Goal: Task Accomplishment & Management: Manage account settings

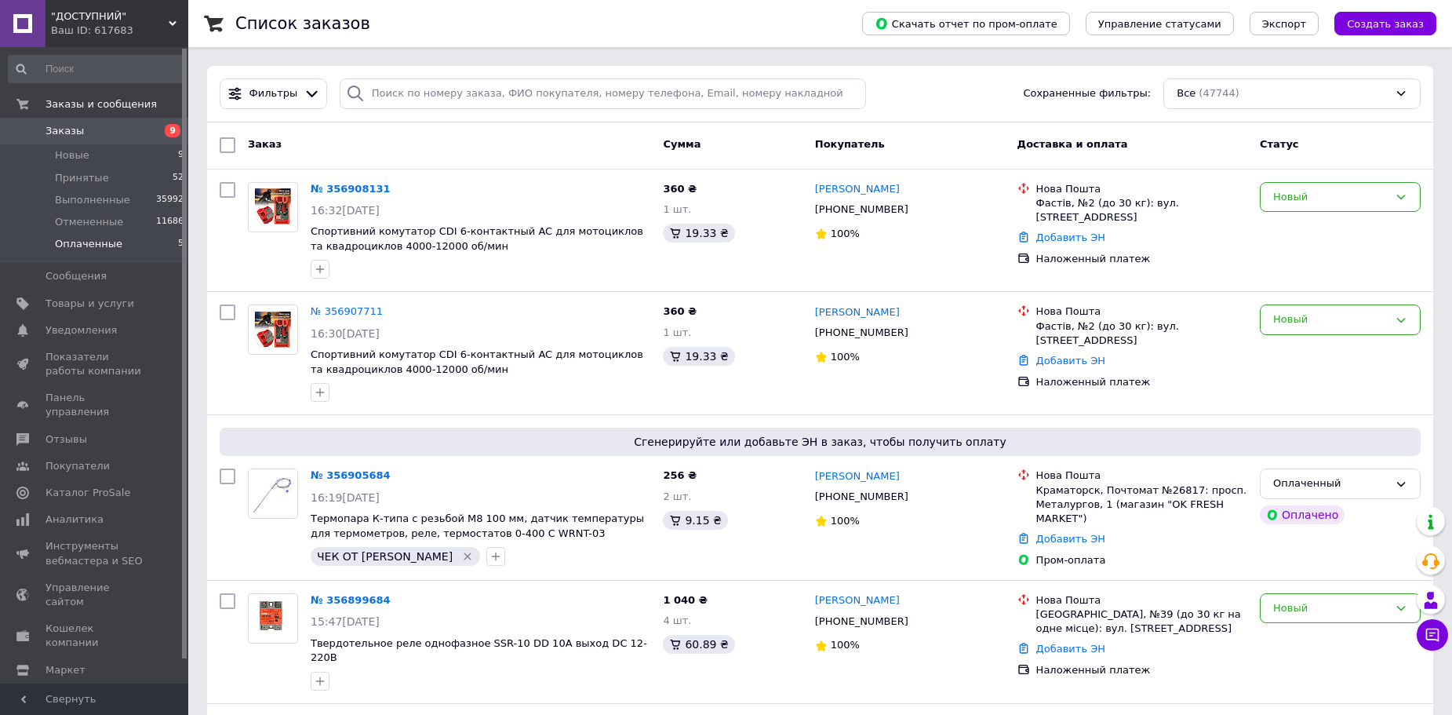
click at [114, 244] on span "Оплаченные" at bounding box center [88, 244] width 67 height 14
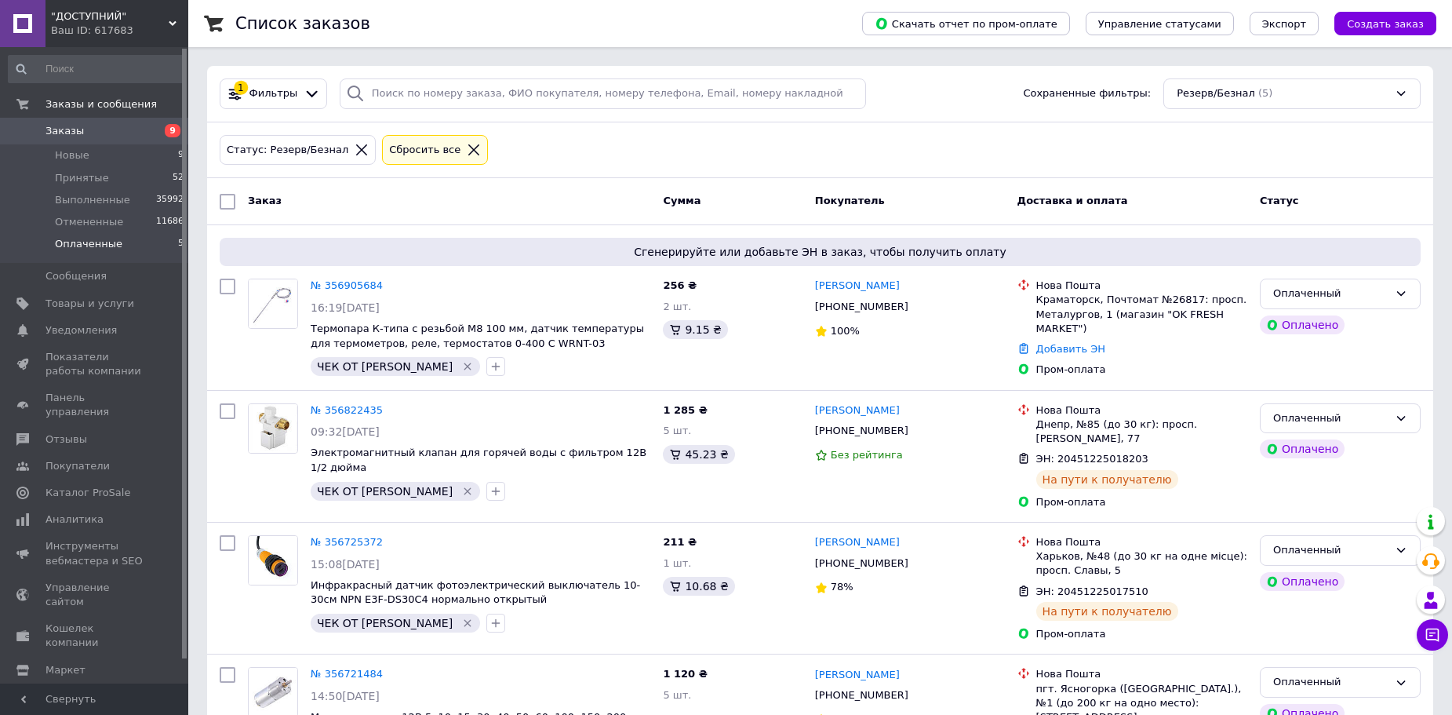
click at [140, 243] on li "Оплаченные 5" at bounding box center [96, 248] width 193 height 30
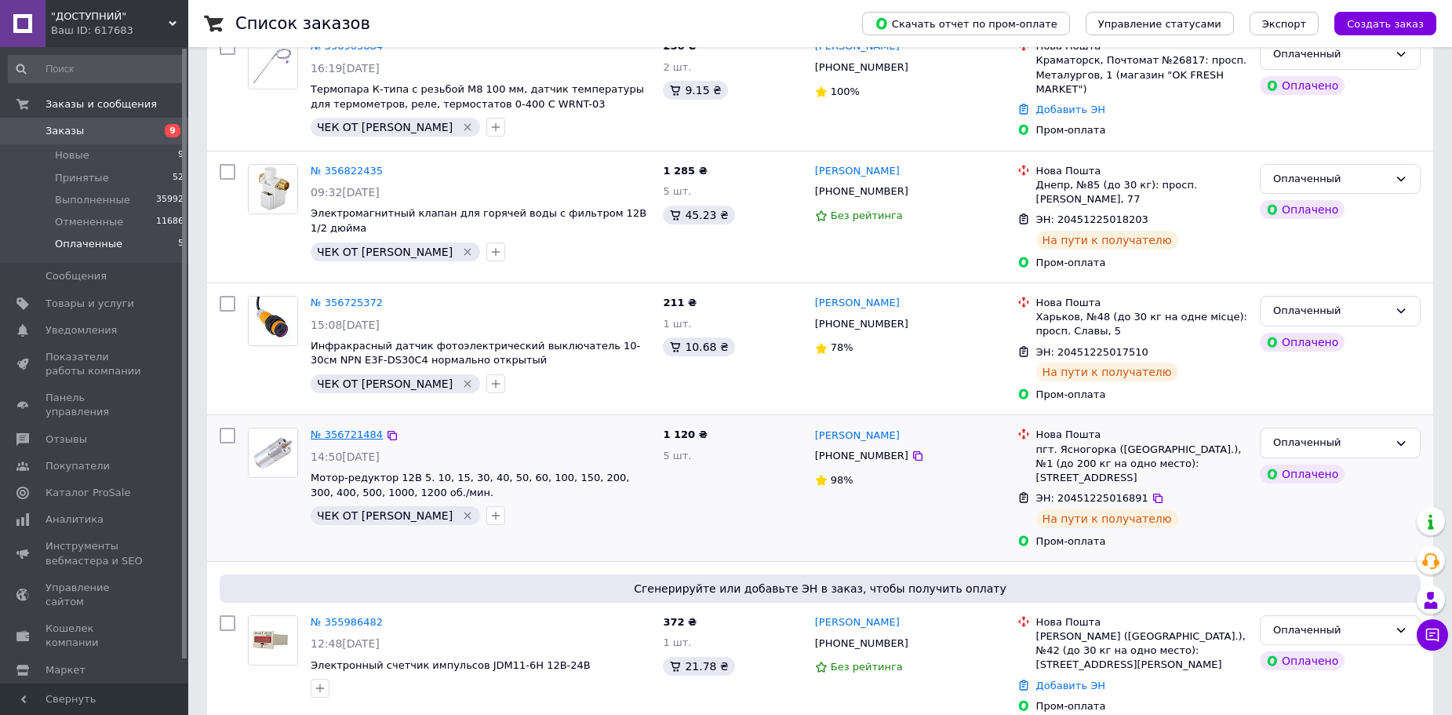
click at [350, 435] on link "№ 356721484" at bounding box center [347, 434] width 72 height 12
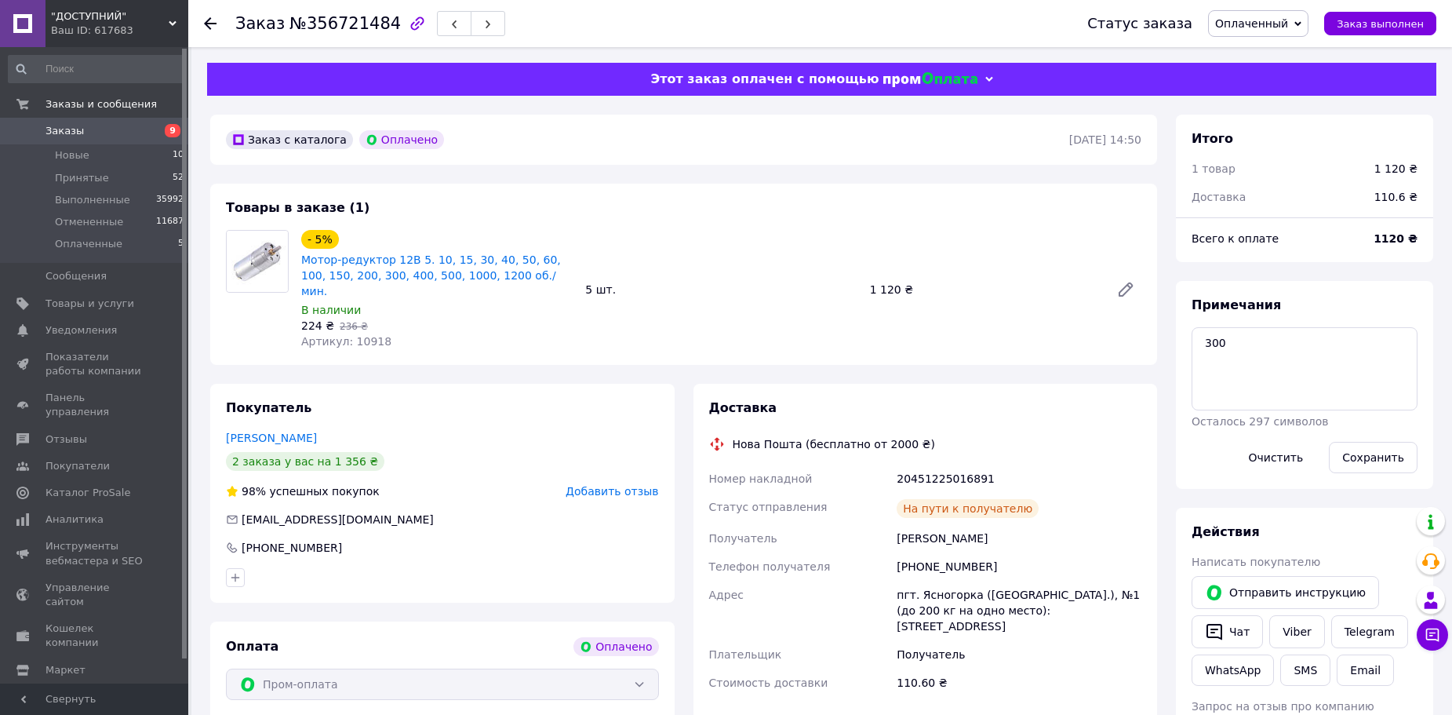
click at [359, 335] on span "Артикул: 10918" at bounding box center [346, 341] width 90 height 13
copy span "10918"
click at [1289, 669] on button "SMS" at bounding box center [1306, 669] width 50 height 31
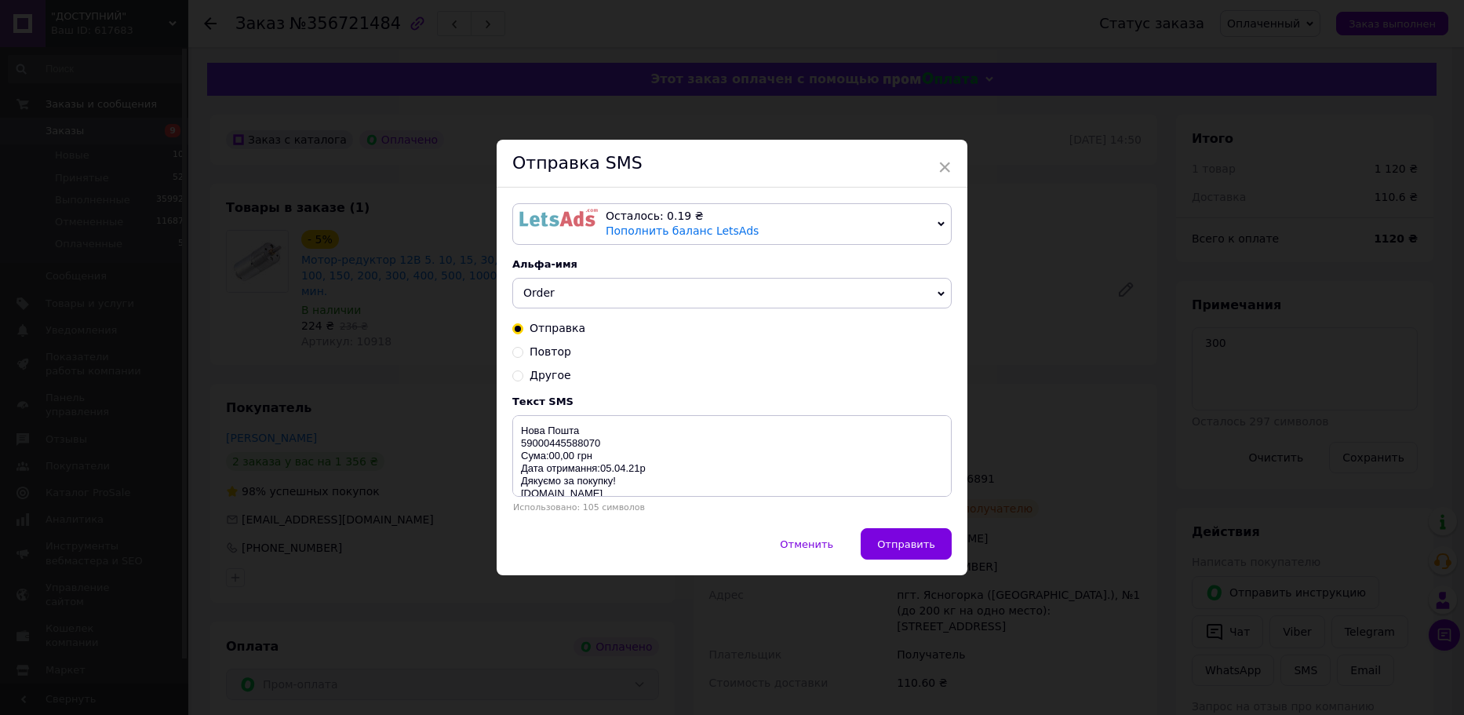
click at [794, 220] on div "Осталось: 0.19 ₴" at bounding box center [769, 217] width 326 height 16
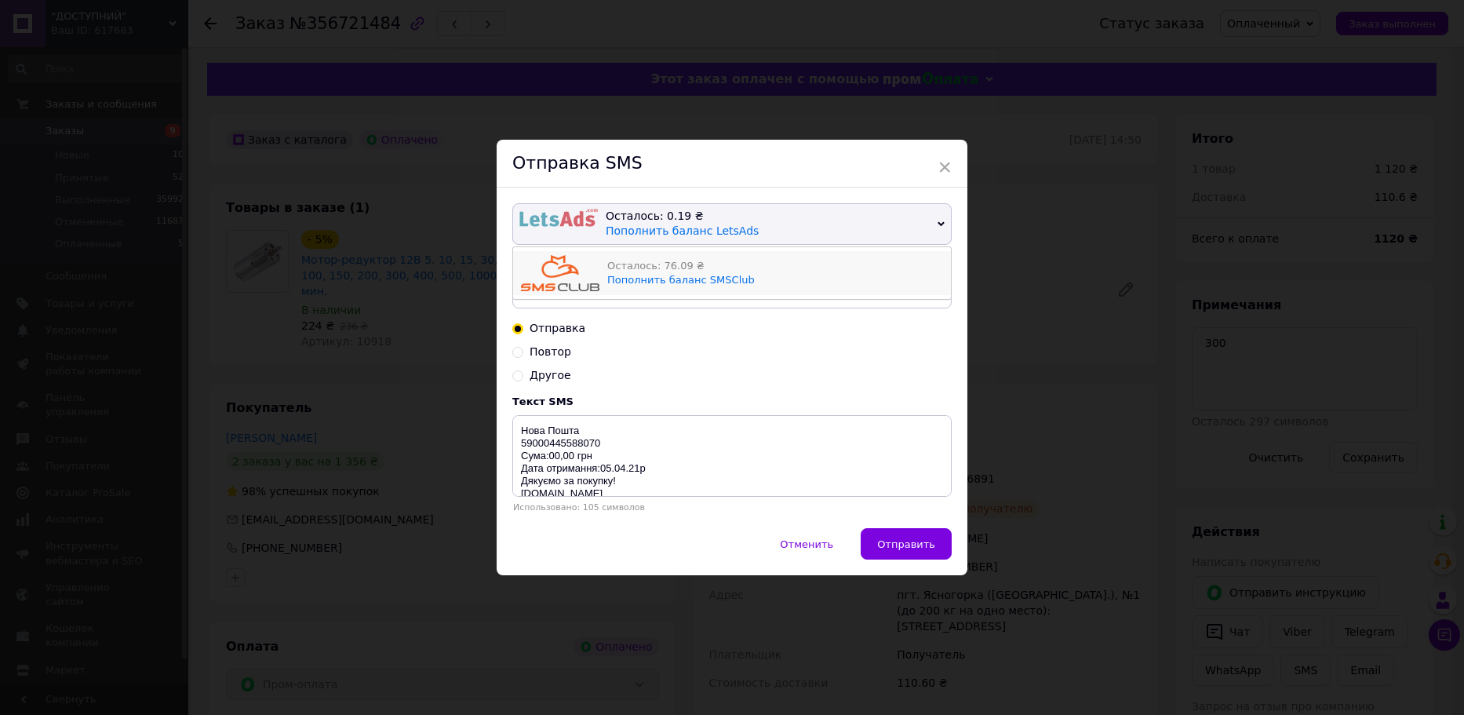
click at [804, 286] on div "Осталось: 76.09 ₴ Пополнить баланс SMSClub" at bounding box center [775, 273] width 336 height 36
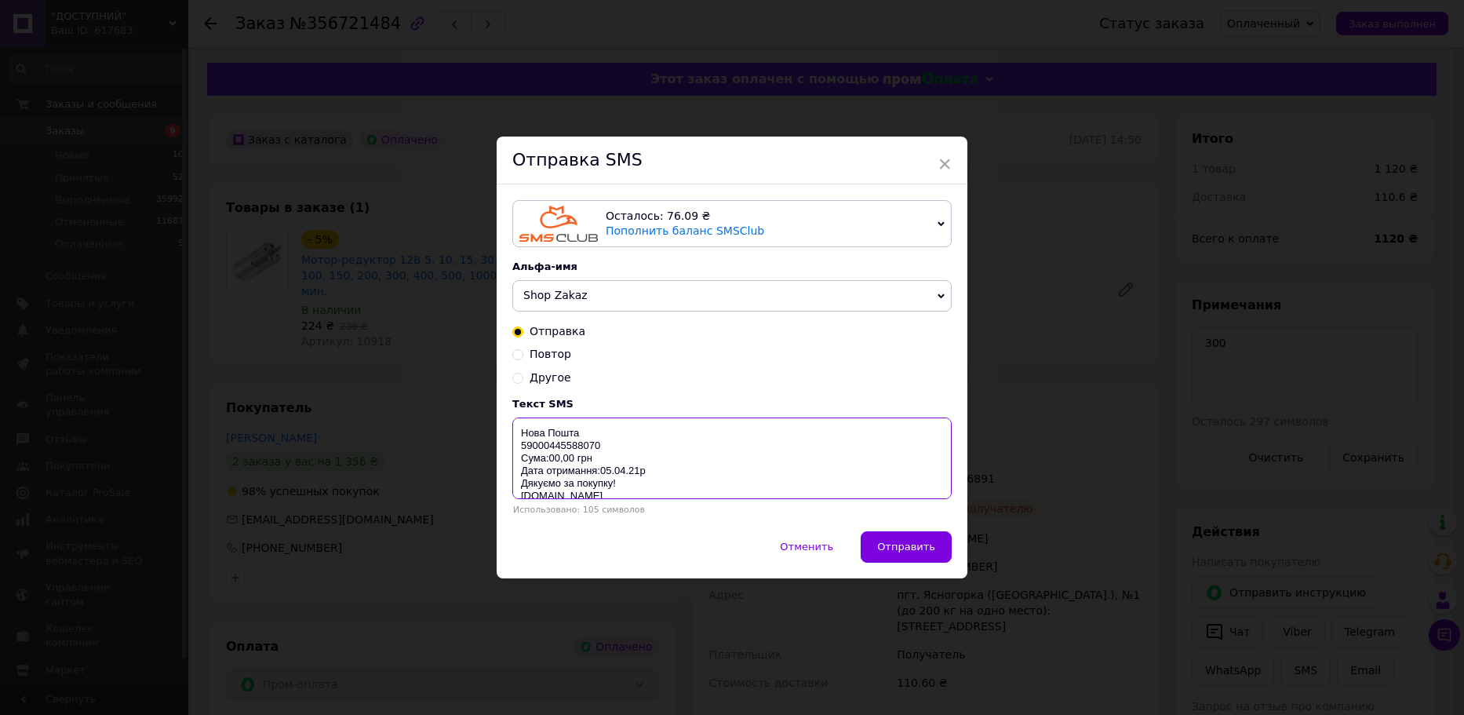
drag, startPoint x: 516, startPoint y: 432, endPoint x: 759, endPoint y: 532, distance: 262.4
click at [759, 530] on div "Осталось: 76.09 ₴ Пополнить баланс SMSClub Осталось: 0.19 ₴ Пополнить баланс Le…" at bounding box center [732, 357] width 471 height 346
paste textarea "[URL][DOMAIN_NAME]"
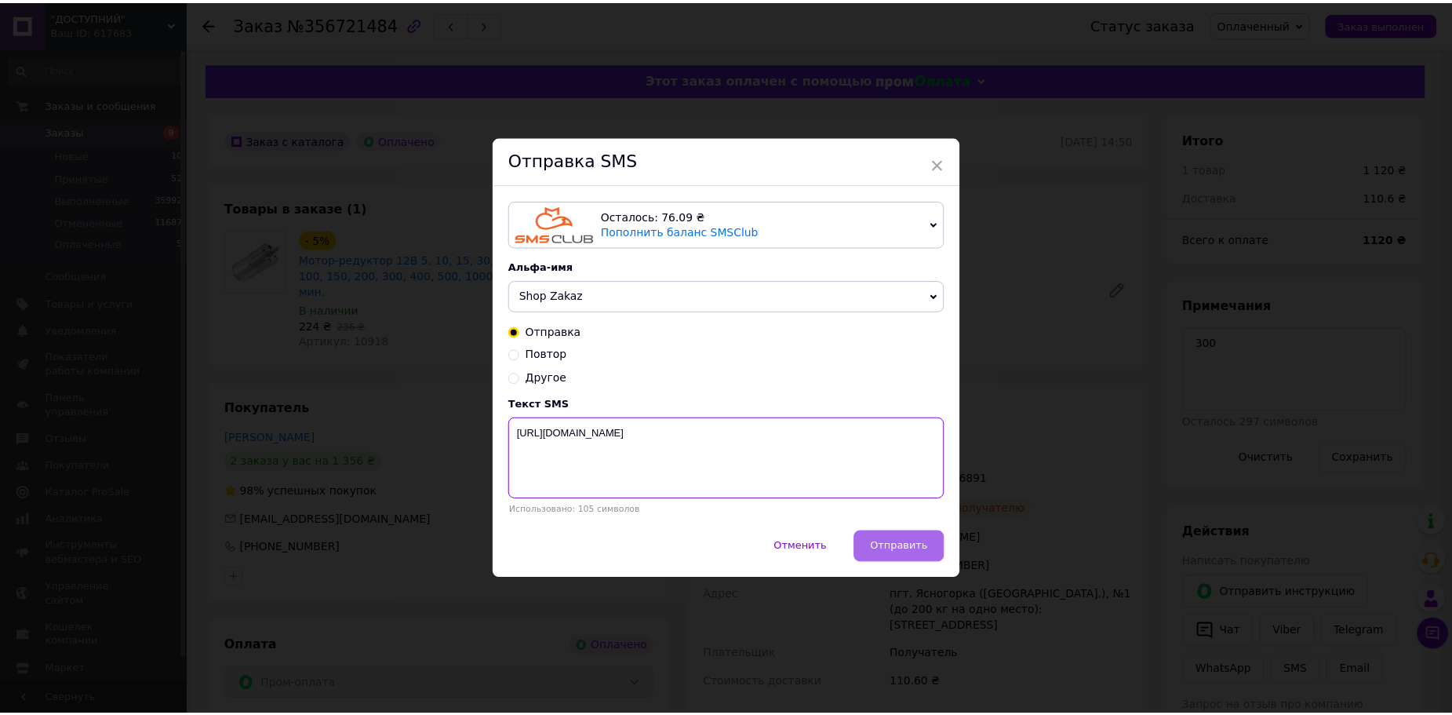
scroll to position [0, 0]
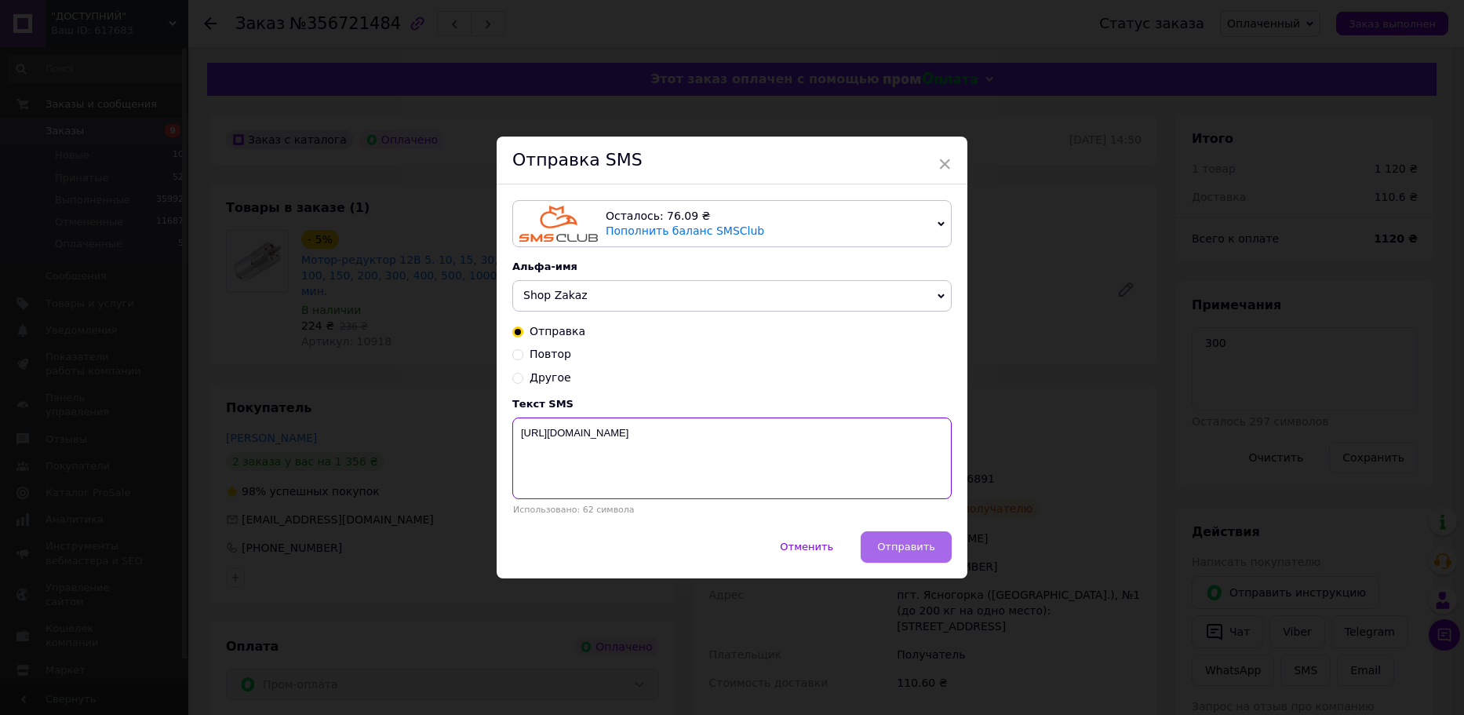
type textarea "[URL][DOMAIN_NAME]"
click at [942, 549] on button "Отправить" at bounding box center [906, 546] width 91 height 31
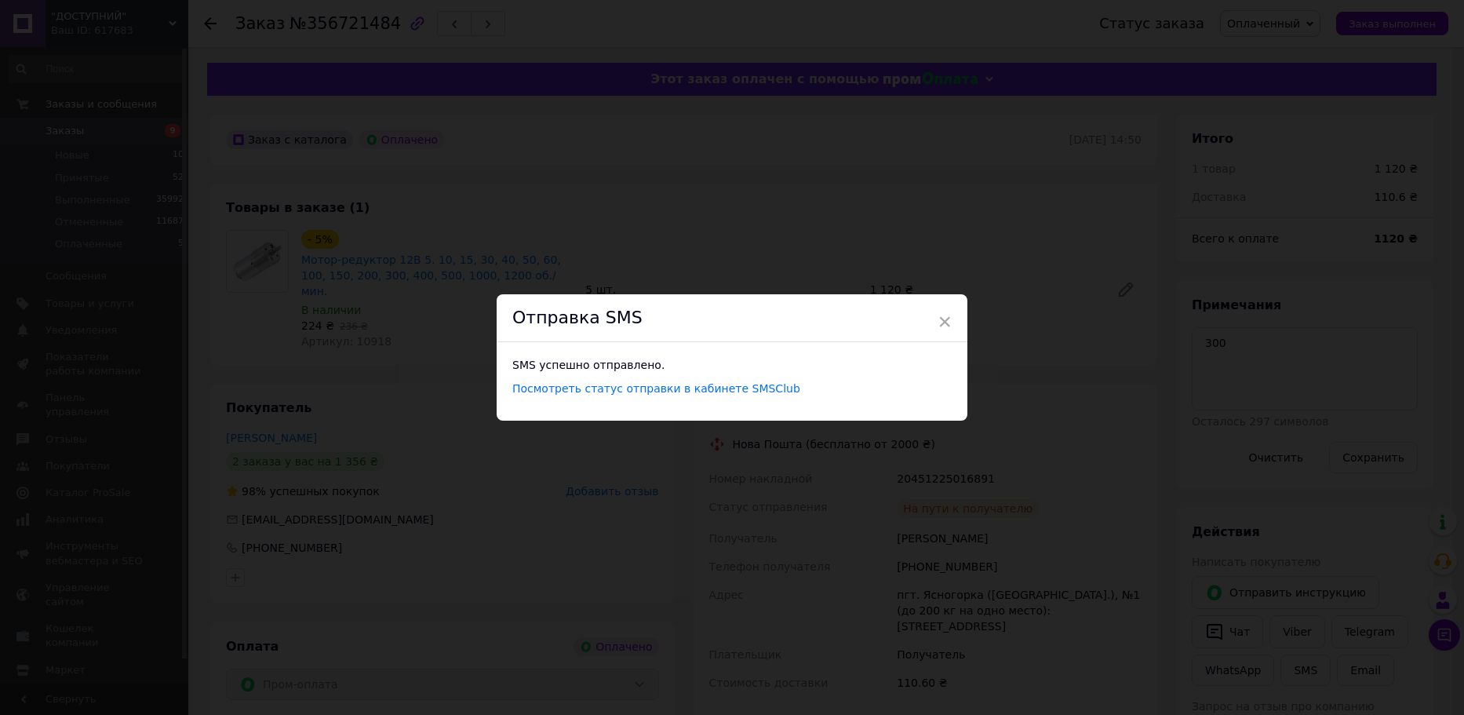
drag, startPoint x: 1023, startPoint y: 468, endPoint x: 1018, endPoint y: 509, distance: 41.9
click at [1017, 510] on div "× Отправка SMS SMS успешно отправлено. Посмотреть статус отправки в кабинете SM…" at bounding box center [732, 357] width 1464 height 715
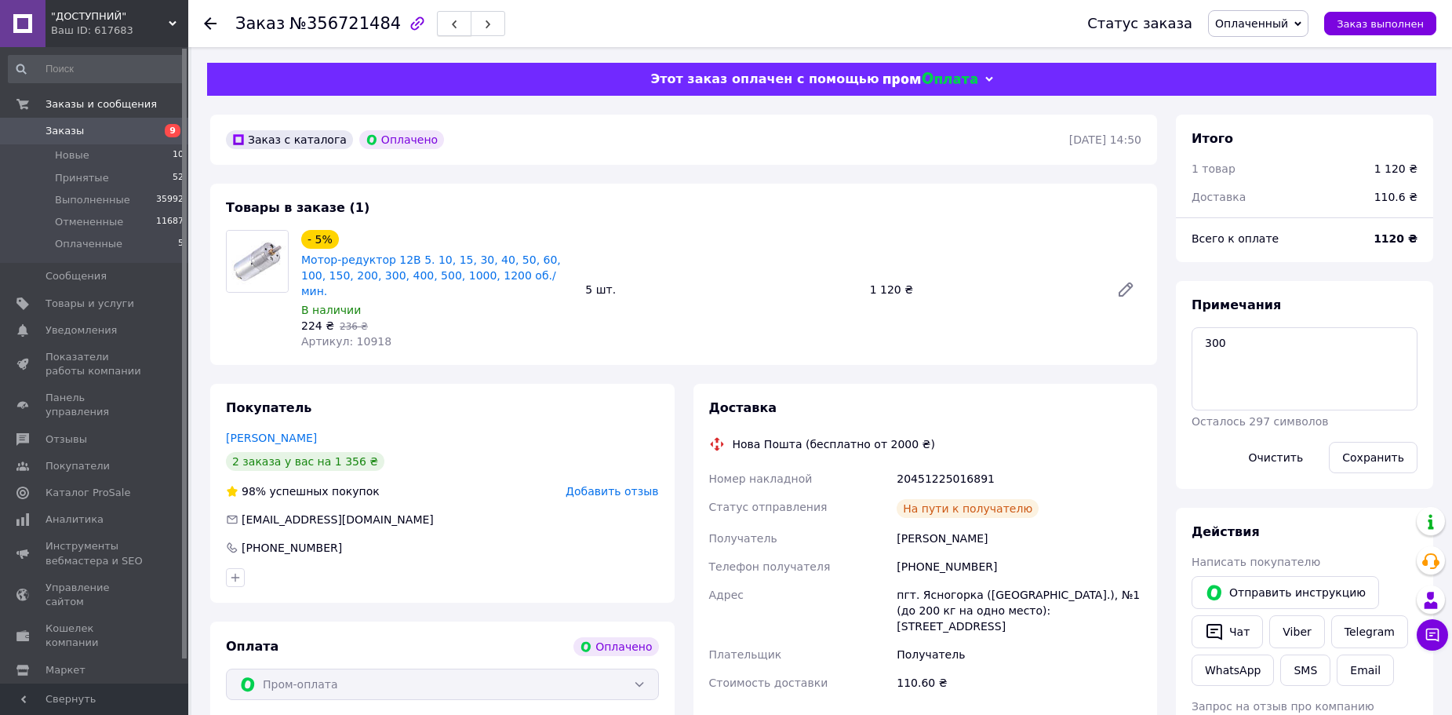
click at [450, 20] on span "button" at bounding box center [454, 24] width 9 height 12
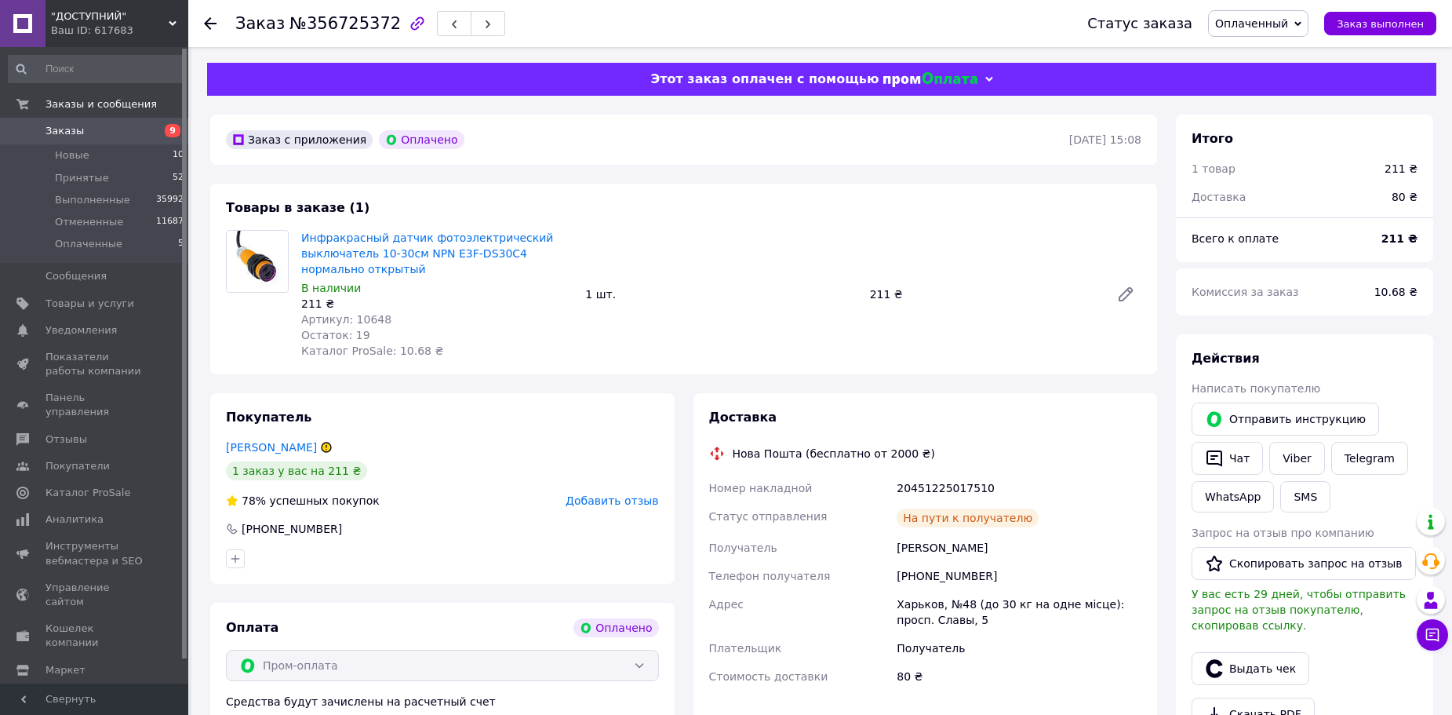
click at [356, 317] on span "Артикул: 10648" at bounding box center [346, 319] width 90 height 13
copy span "10648"
click at [1291, 494] on button "SMS" at bounding box center [1306, 496] width 50 height 31
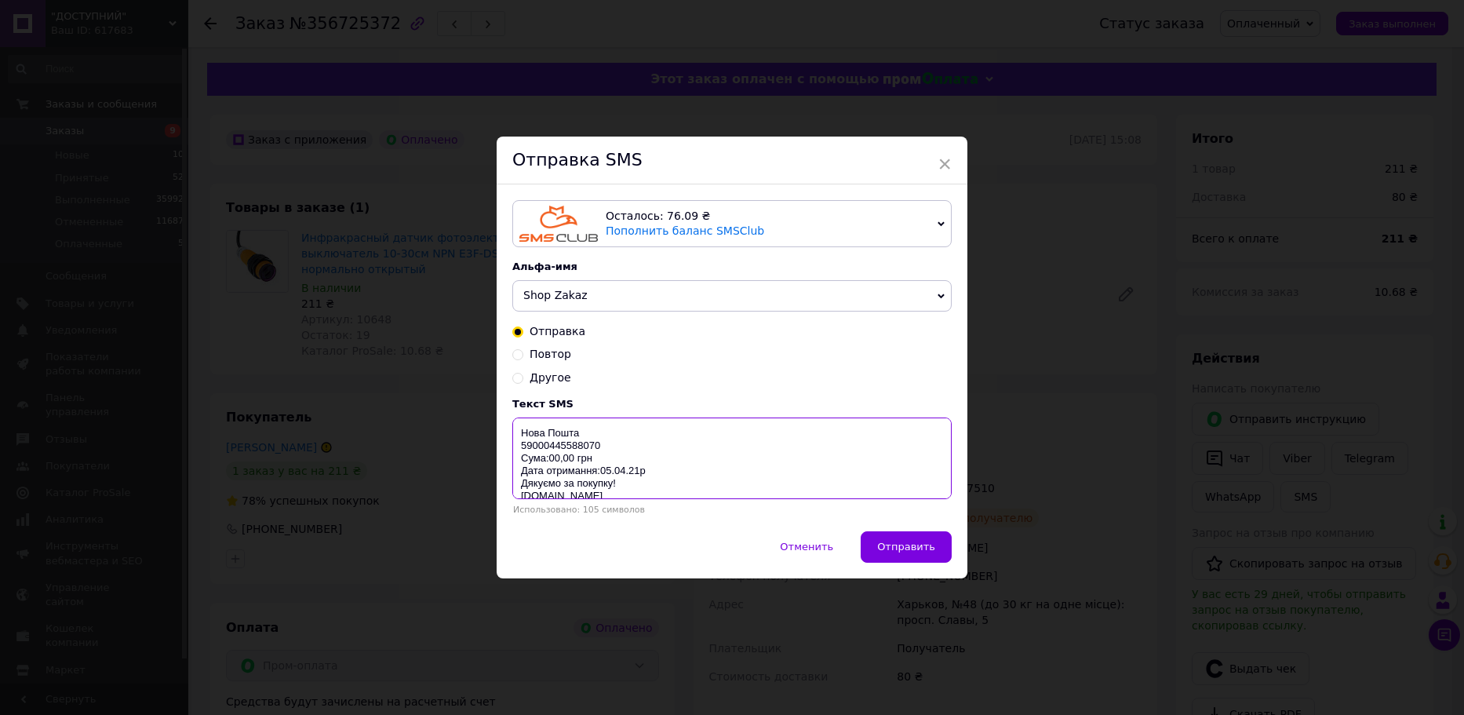
drag, startPoint x: 516, startPoint y: 432, endPoint x: 701, endPoint y: 513, distance: 202.4
click at [686, 508] on div "Текст SMS Нова Пошта 59000445588070 Сума:00,00 грн Дата отримання:05.04.21р Дяк…" at bounding box center [731, 456] width 439 height 117
paste textarea "[URL][DOMAIN_NAME]"
type textarea "[URL][DOMAIN_NAME]"
click at [894, 537] on button "Отправить" at bounding box center [906, 546] width 91 height 31
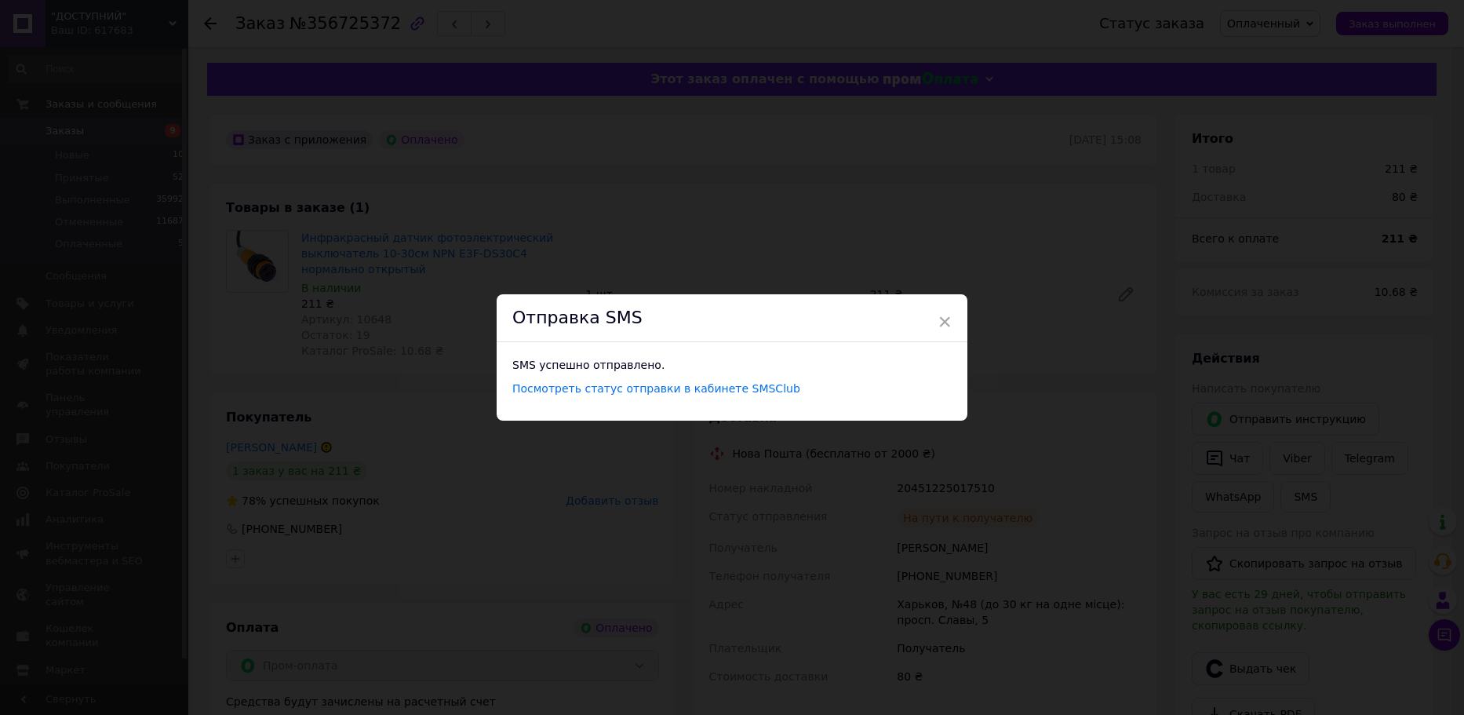
click at [1084, 587] on div "× Отправка SMS SMS успешно отправлено. Посмотреть статус отправки в кабинете SM…" at bounding box center [732, 357] width 1464 height 715
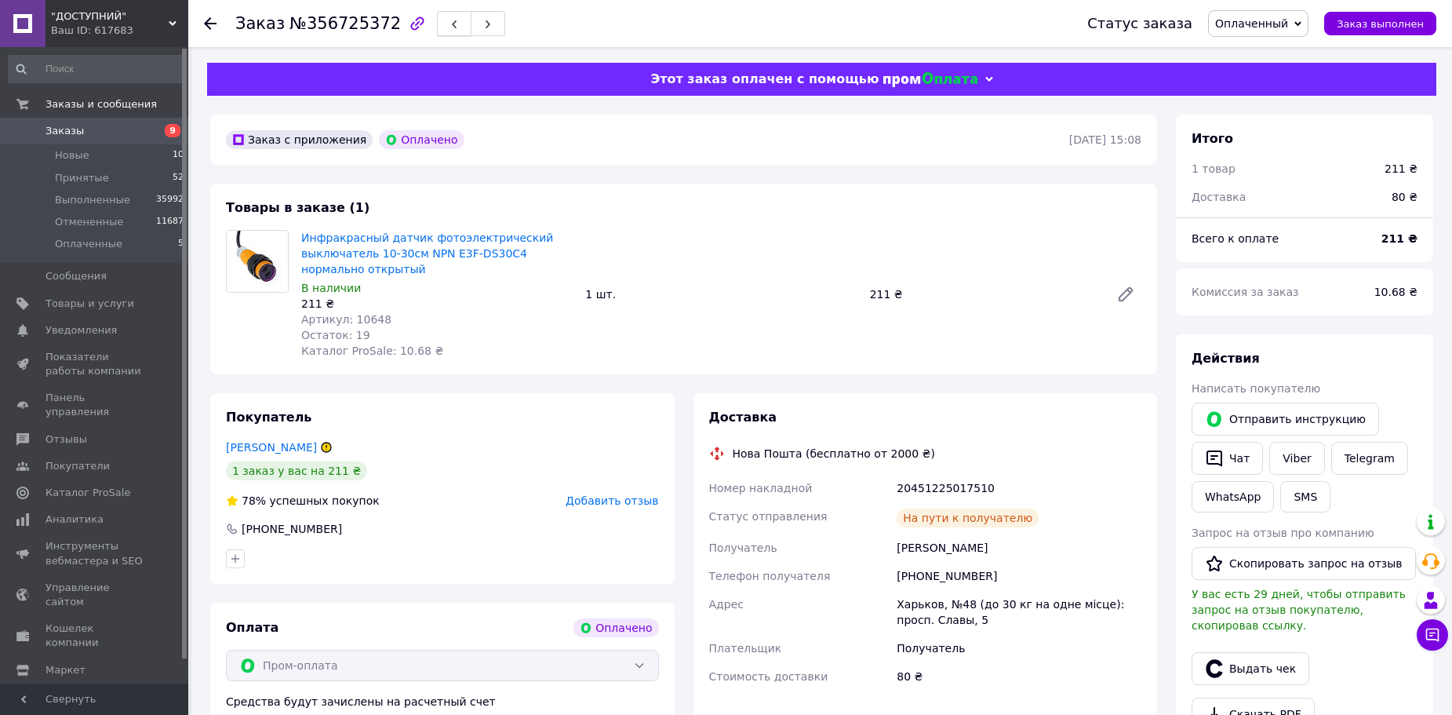
click at [450, 29] on icon "button" at bounding box center [454, 24] width 9 height 9
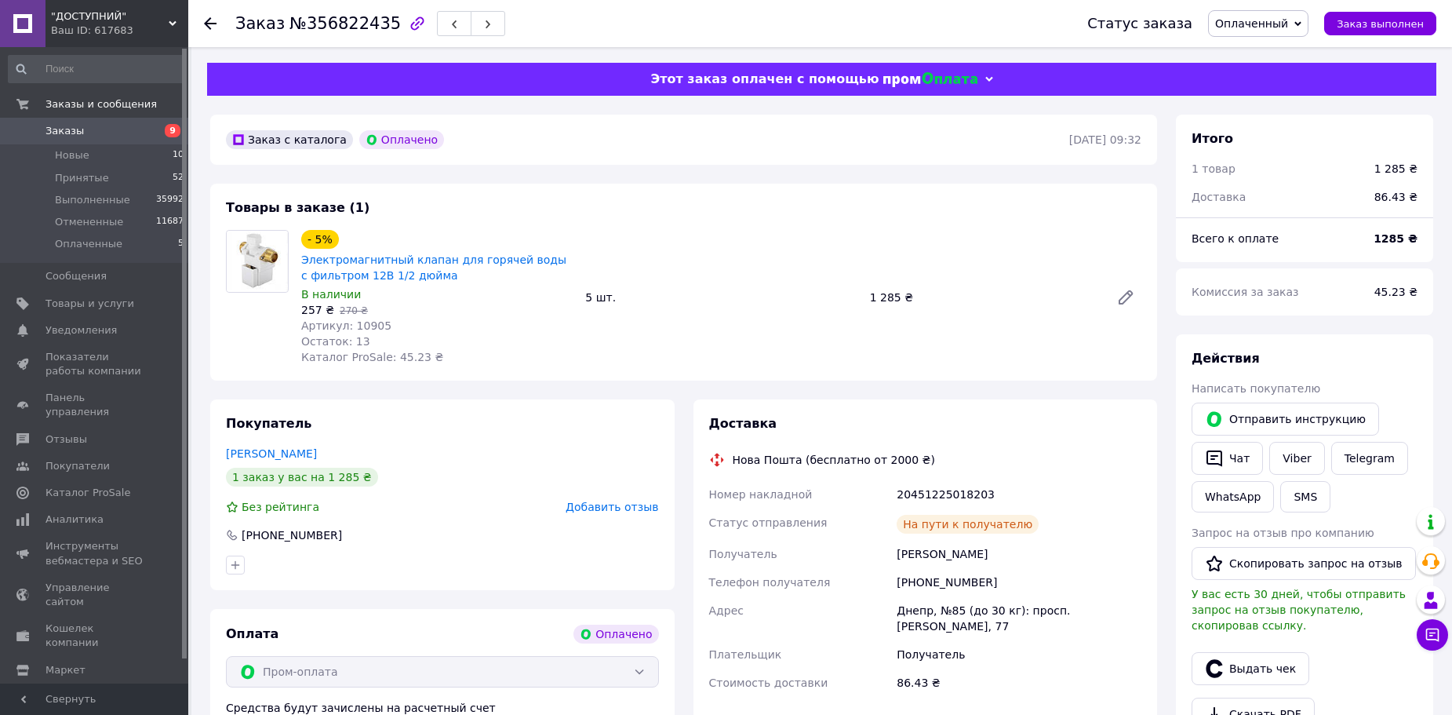
click at [365, 327] on span "Артикул: 10905" at bounding box center [346, 325] width 90 height 13
copy span "10905"
click at [1295, 504] on button "SMS" at bounding box center [1306, 496] width 50 height 31
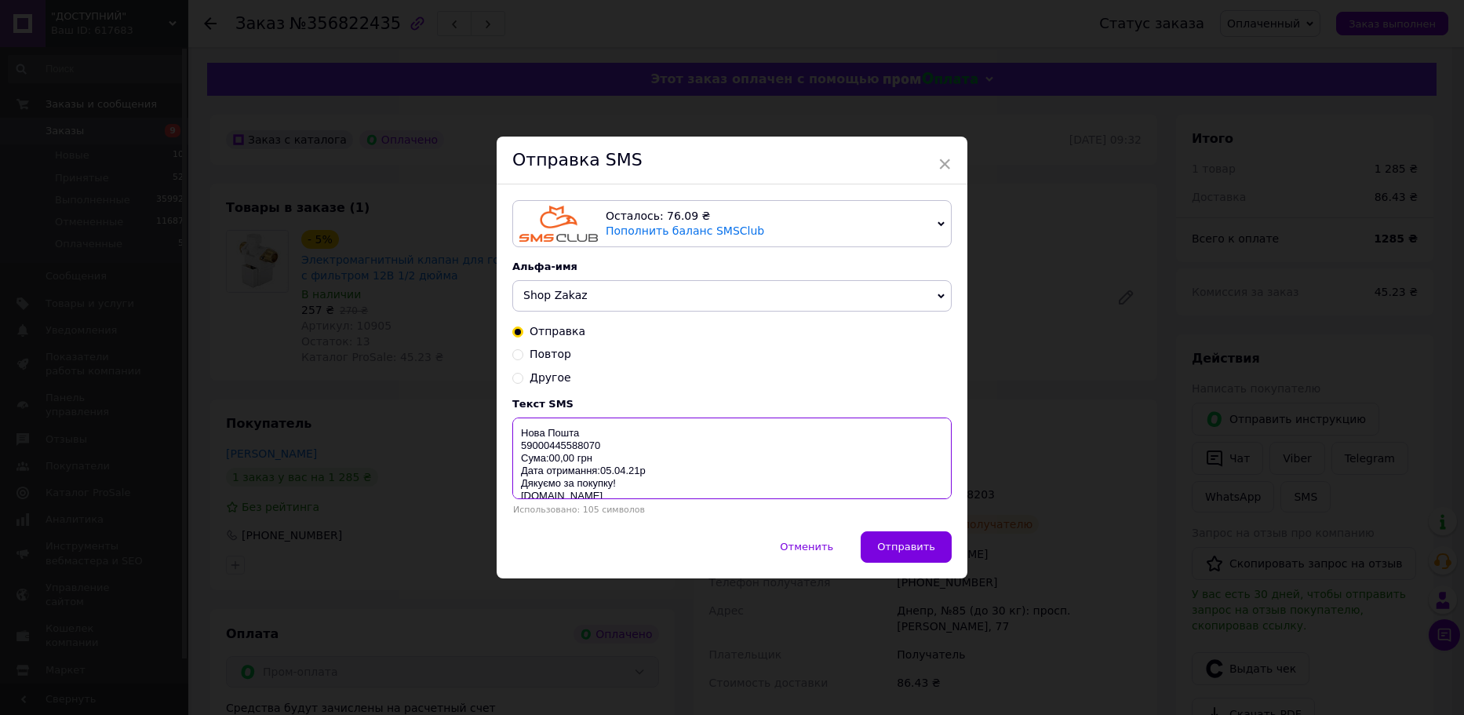
drag, startPoint x: 561, startPoint y: 459, endPoint x: 842, endPoint y: 521, distance: 287.7
click at [734, 504] on div "Текст SMS Нова Пошта 59000445588070 Сума:00,00 грн Дата отримання:05.04.21р Дяк…" at bounding box center [731, 456] width 439 height 117
paste textarea "[URL][DOMAIN_NAME]"
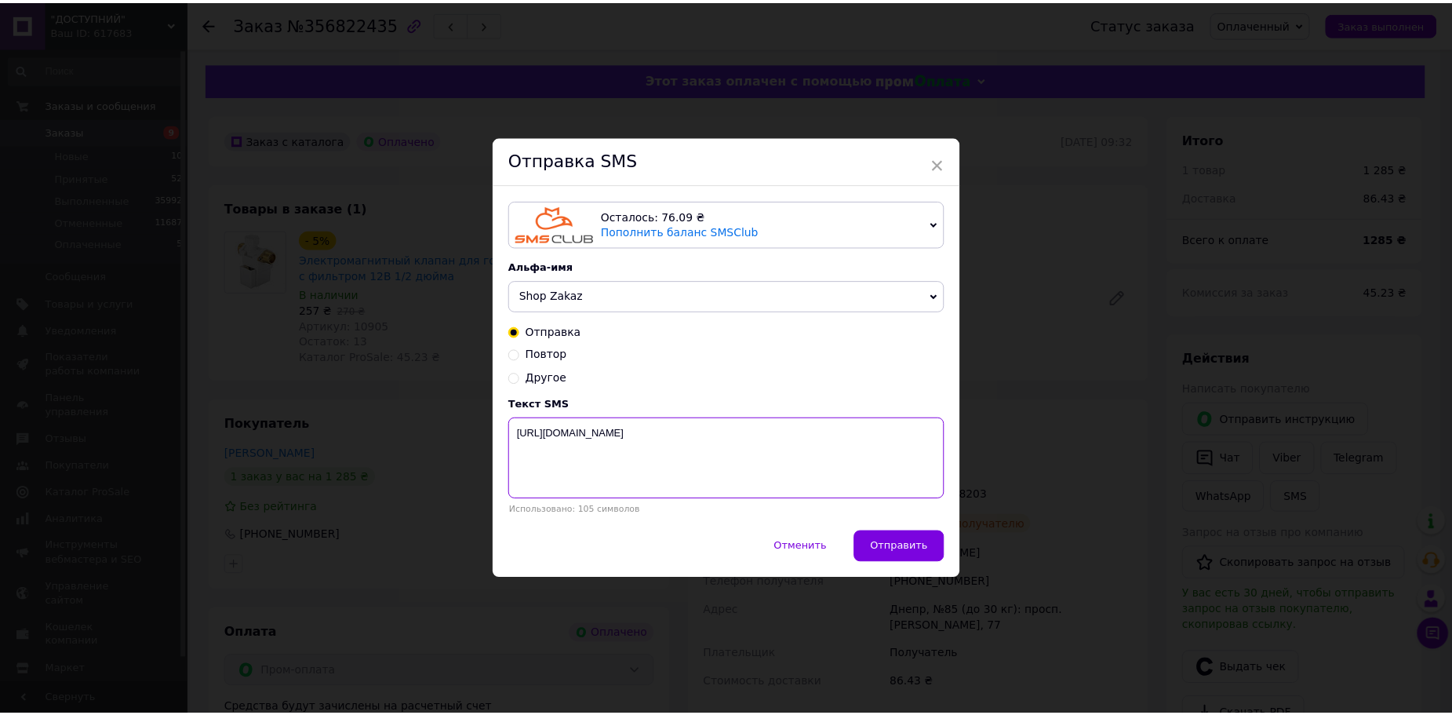
scroll to position [0, 0]
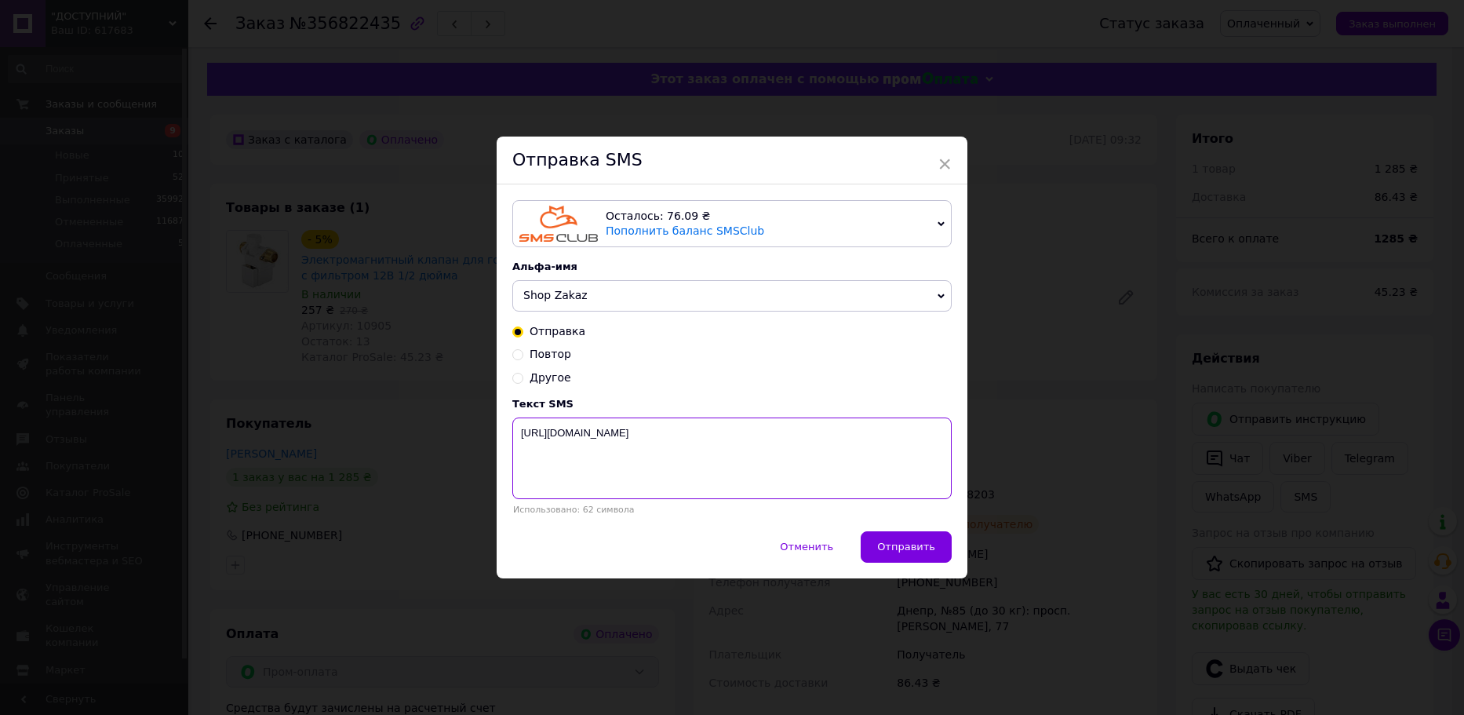
type textarea "[URL][DOMAIN_NAME]"
click at [902, 530] on div "Осталось: 76.09 ₴ Пополнить баланс SMSClub Осталось: 0.19 ₴ Пополнить баланс Le…" at bounding box center [732, 357] width 471 height 346
click at [923, 544] on span "Отправить" at bounding box center [906, 547] width 58 height 12
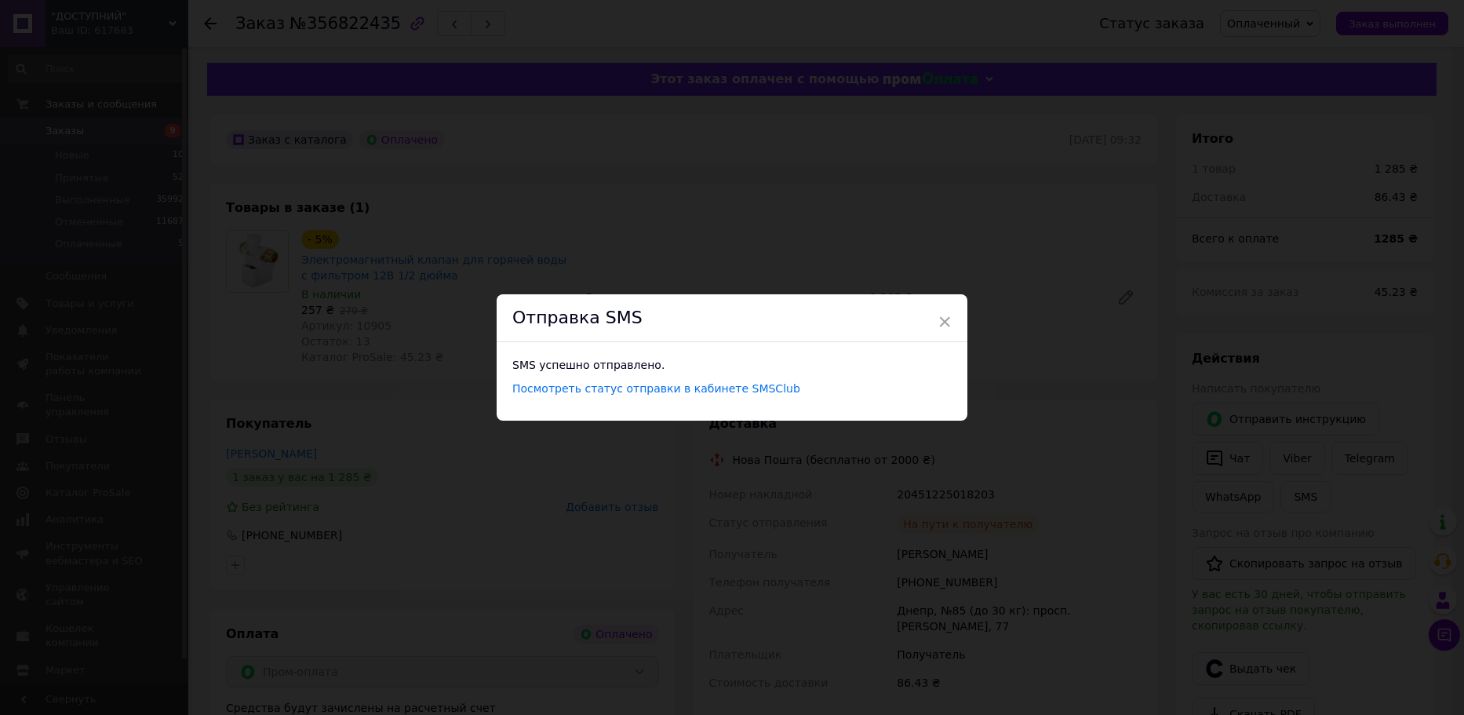
click at [1099, 418] on div "× Отправка SMS SMS успешно отправлено. Посмотреть статус отправки в кабинете SM…" at bounding box center [732, 357] width 1464 height 715
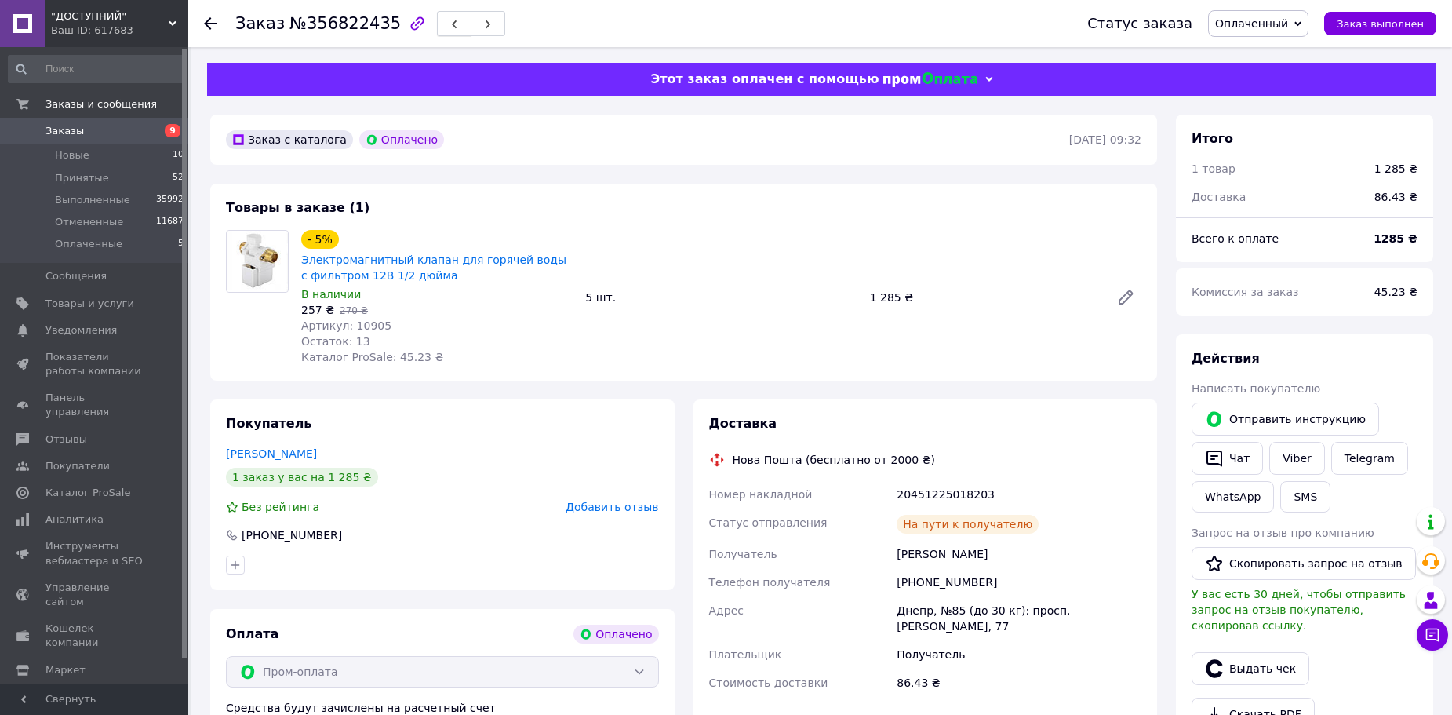
click at [438, 31] on button "button" at bounding box center [454, 23] width 35 height 25
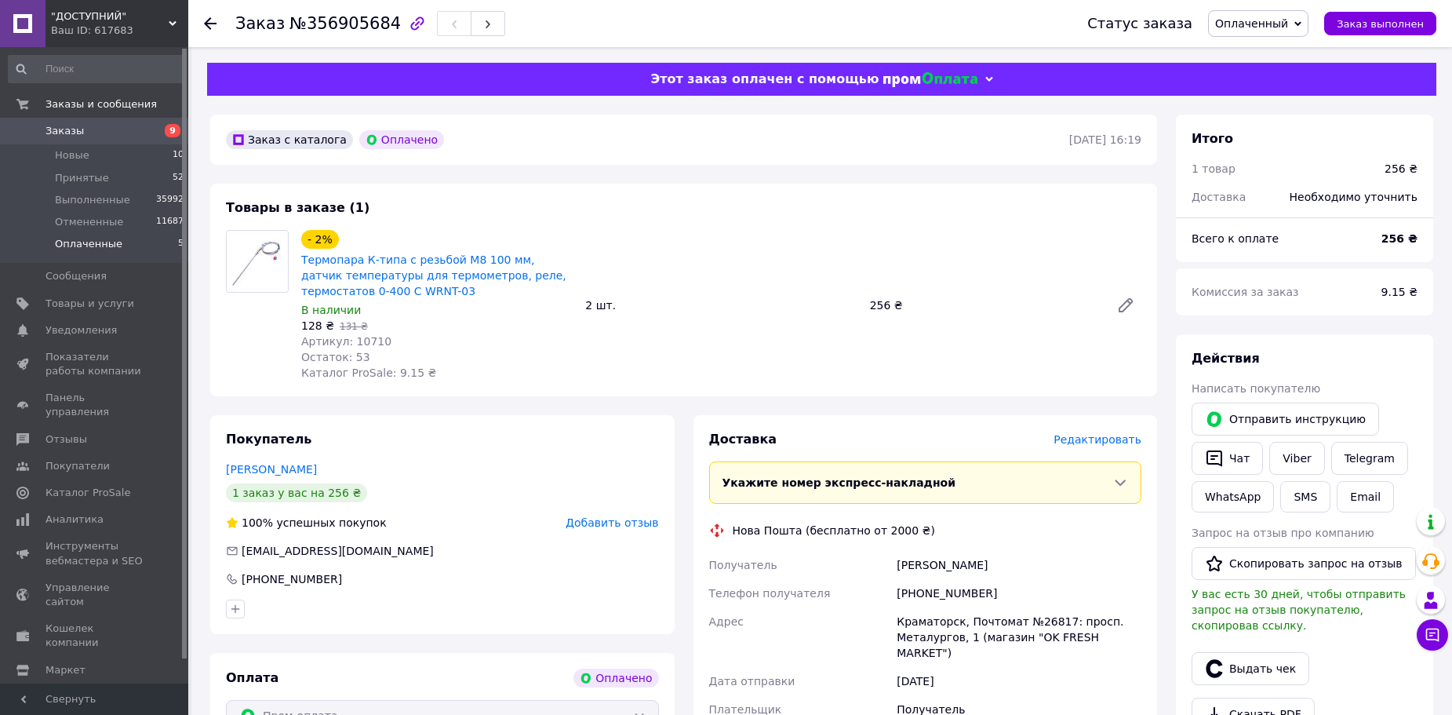
click at [123, 245] on li "Оплаченные 5" at bounding box center [96, 248] width 193 height 30
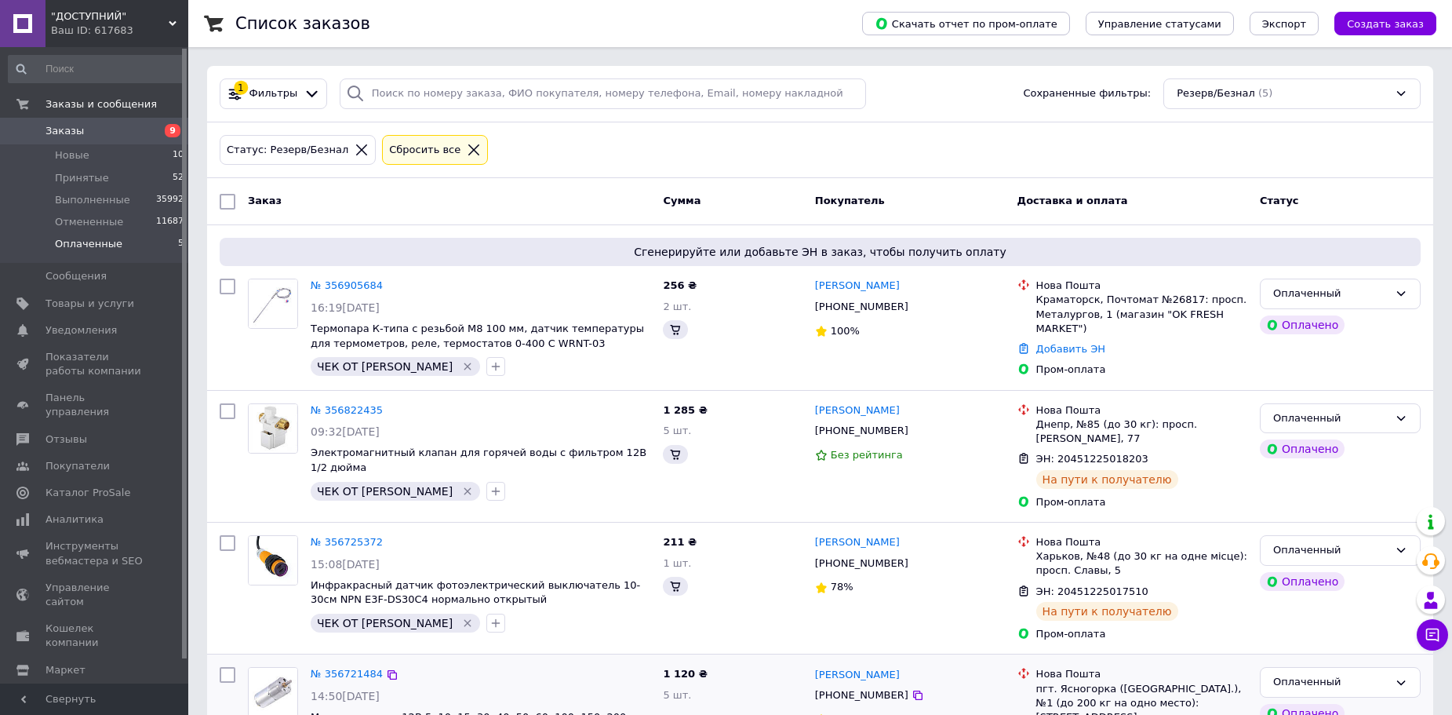
scroll to position [239, 0]
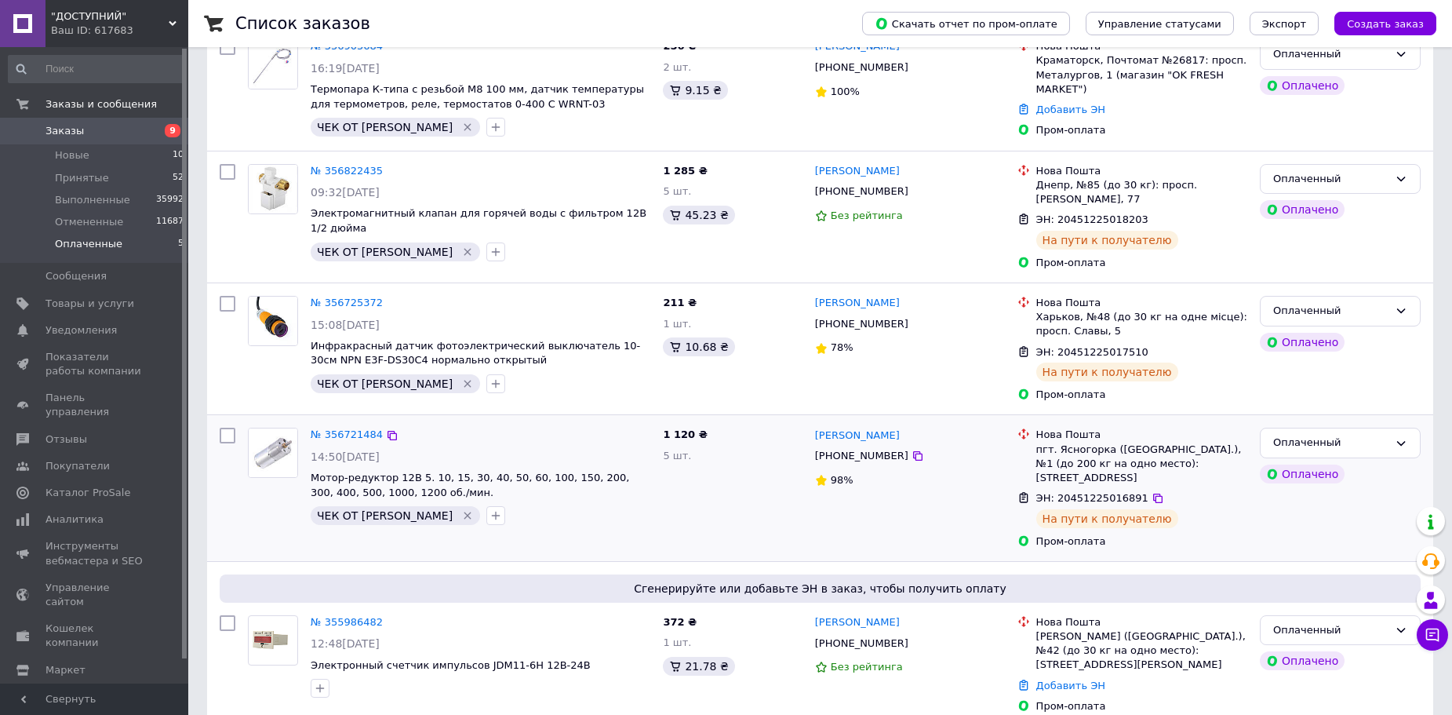
click at [227, 432] on input "checkbox" at bounding box center [228, 436] width 16 height 16
checkbox input "true"
click at [231, 306] on input "checkbox" at bounding box center [228, 304] width 16 height 16
checkbox input "true"
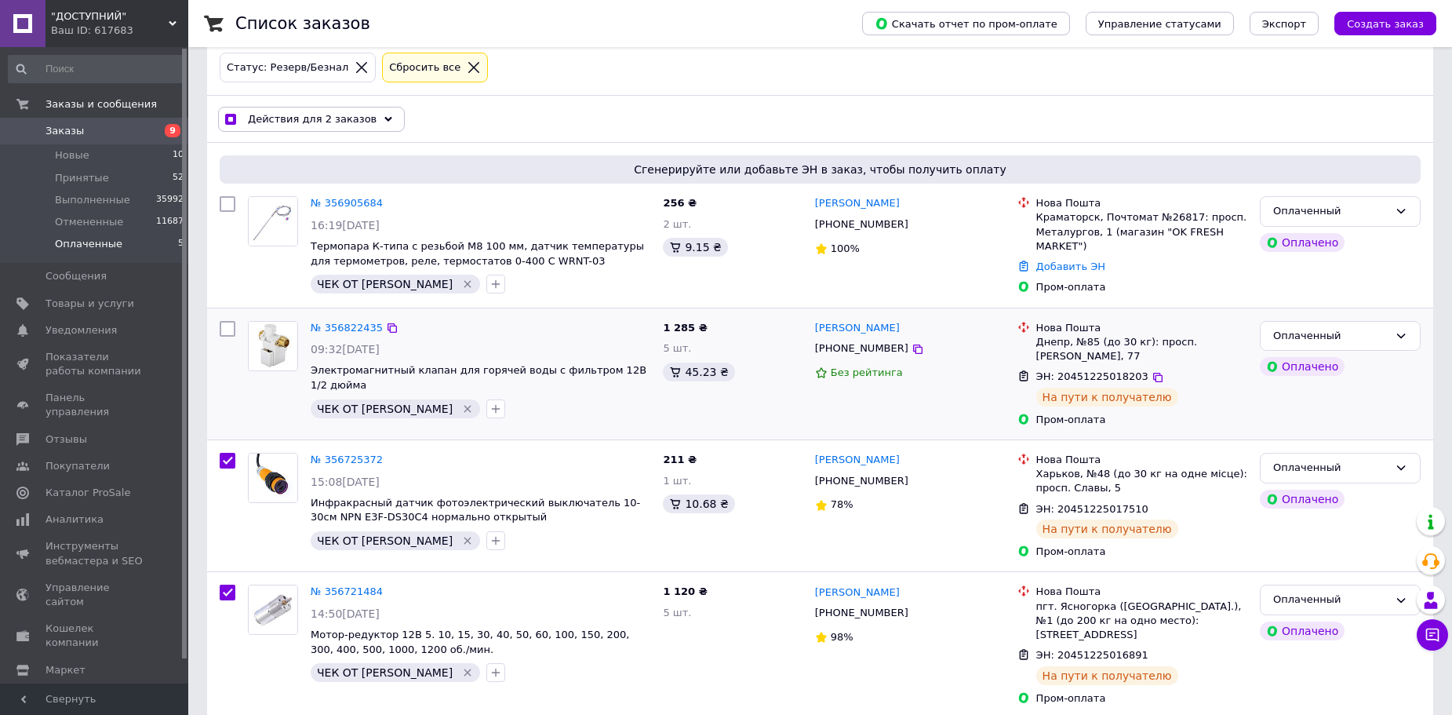
click at [229, 327] on input "checkbox" at bounding box center [228, 329] width 16 height 16
checkbox input "true"
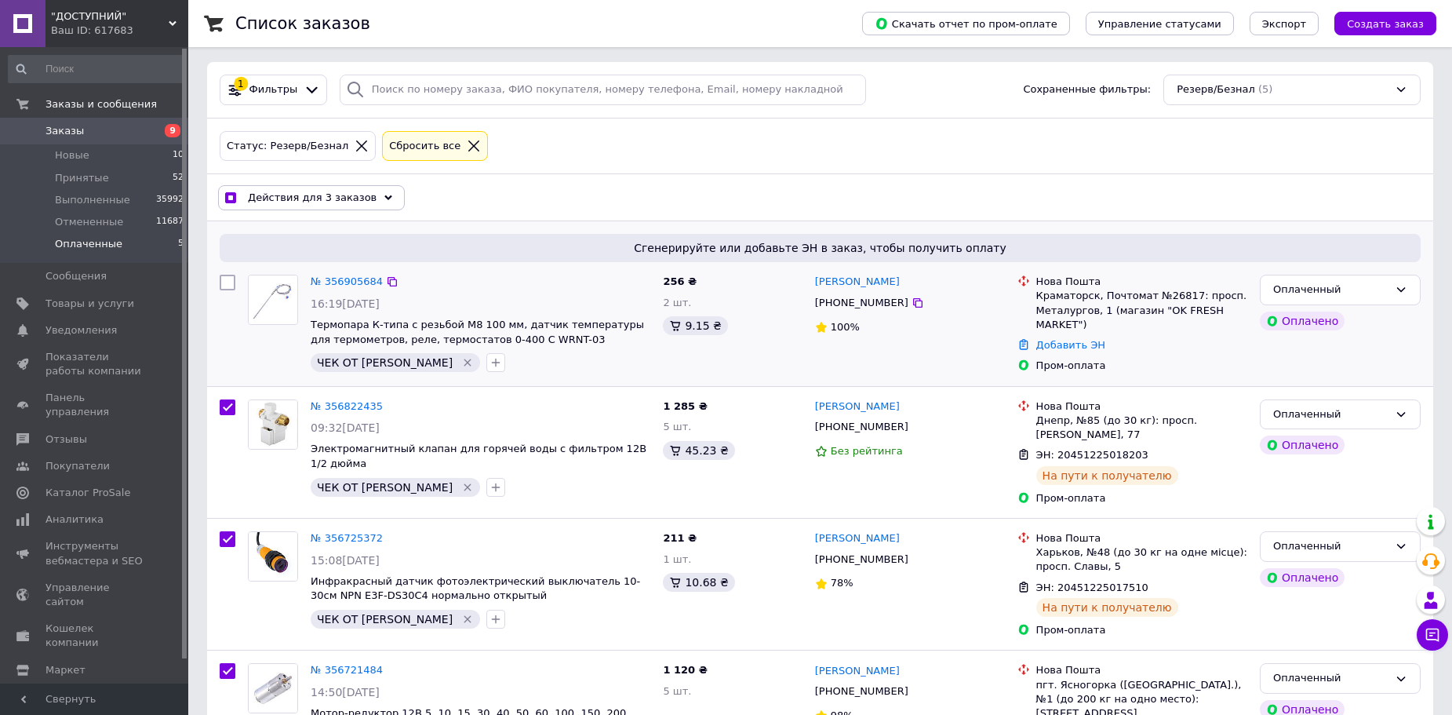
scroll to position [0, 0]
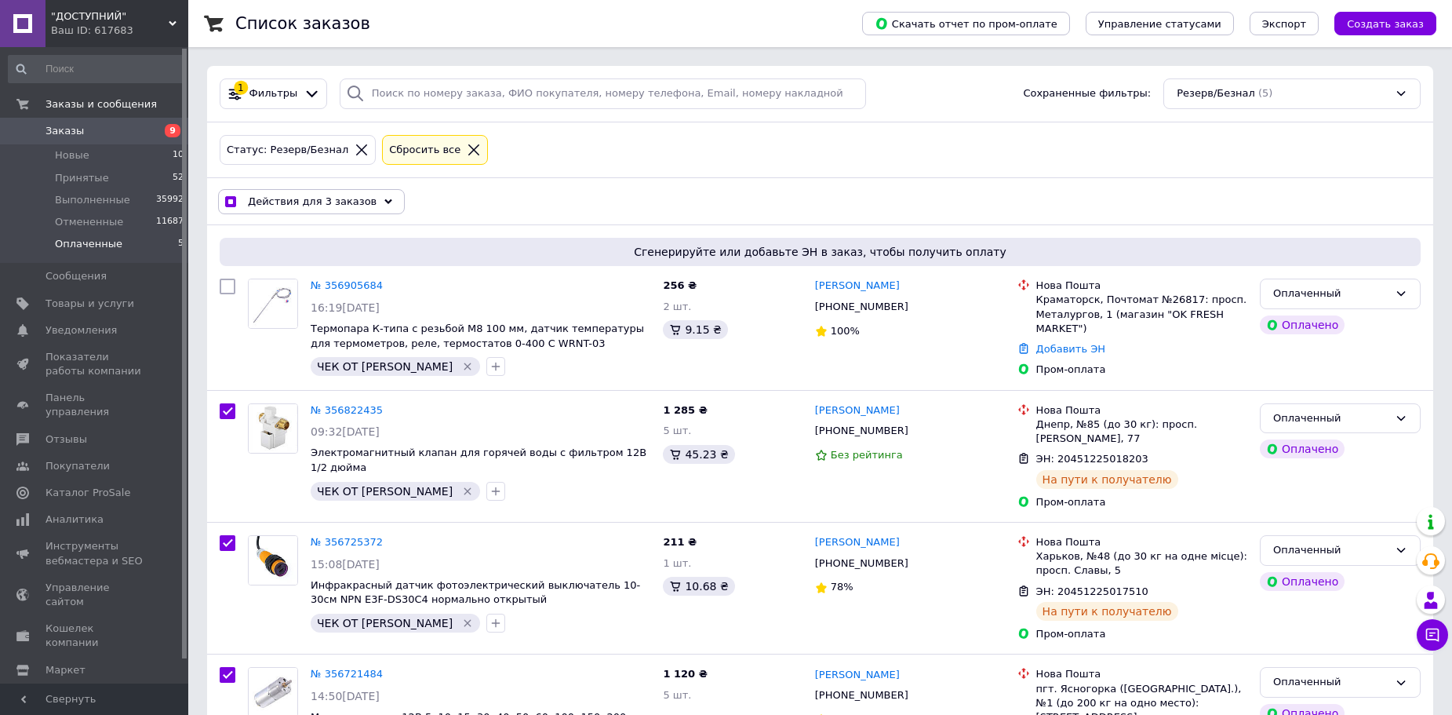
click at [341, 204] on span "Действия для 3 заказов" at bounding box center [312, 202] width 129 height 14
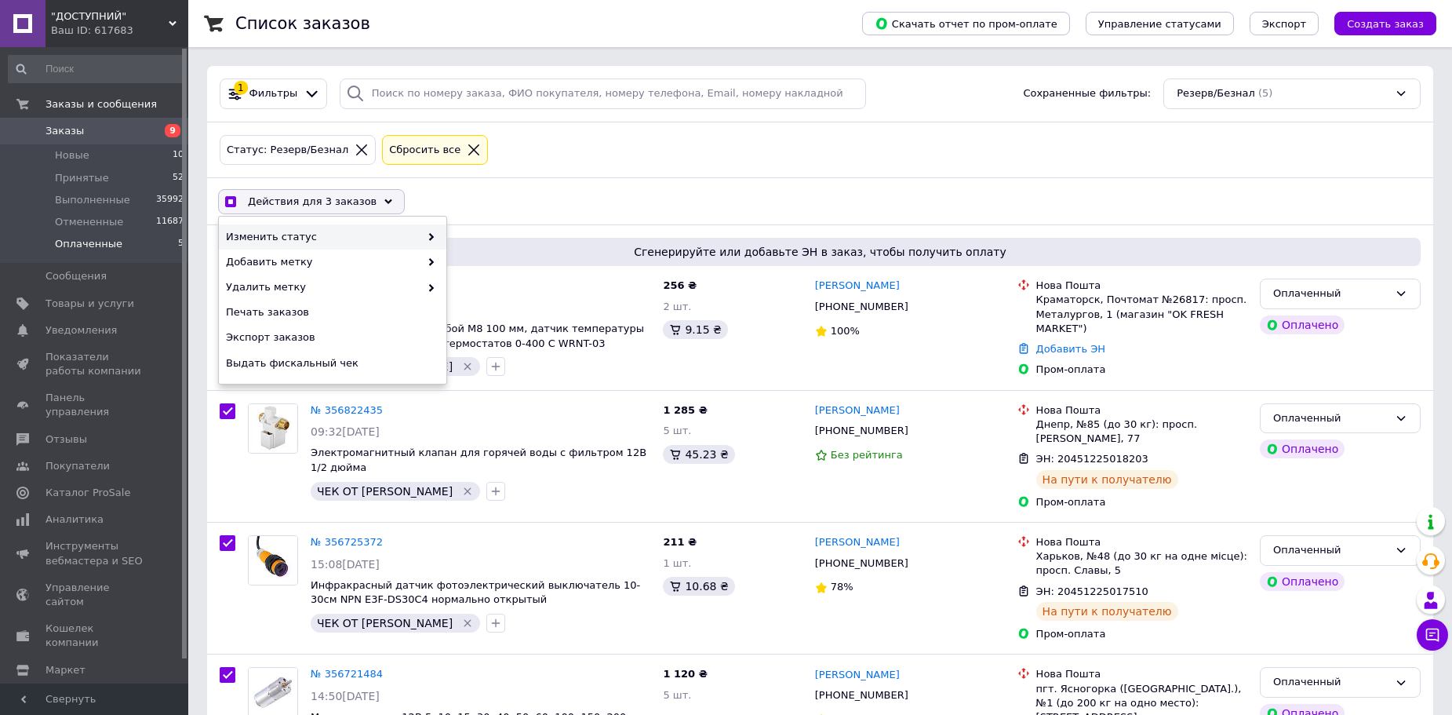
checkbox input "true"
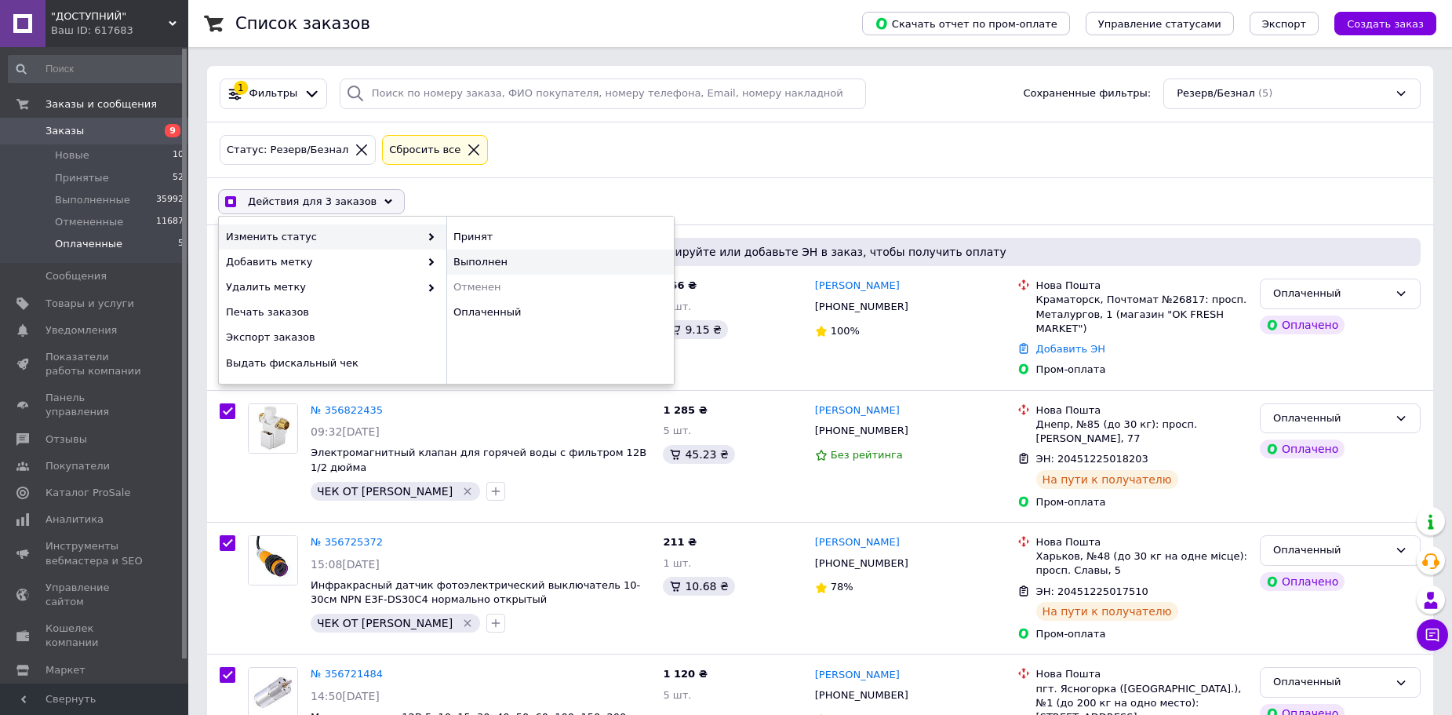
click at [491, 253] on div "Выполнен" at bounding box center [560, 262] width 228 height 25
checkbox input "false"
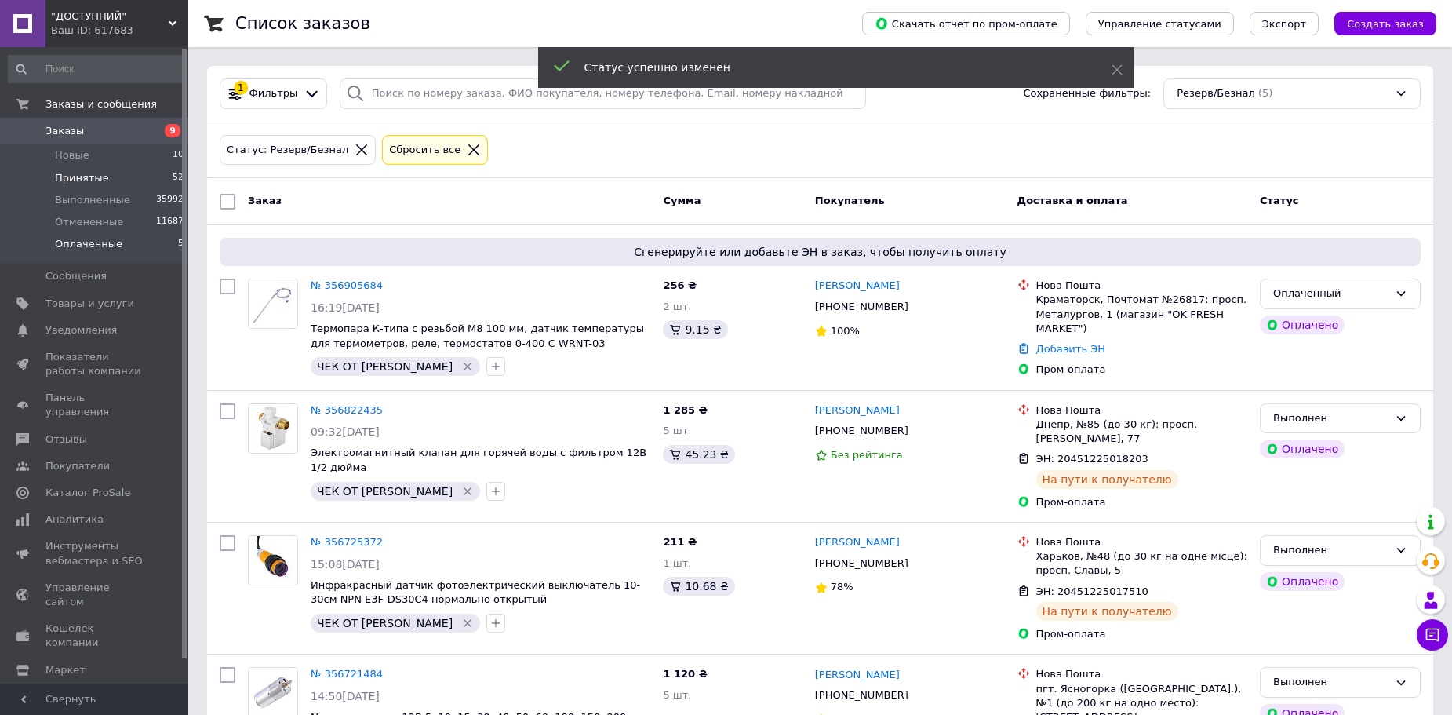
click at [89, 179] on span "Принятые" at bounding box center [82, 178] width 54 height 14
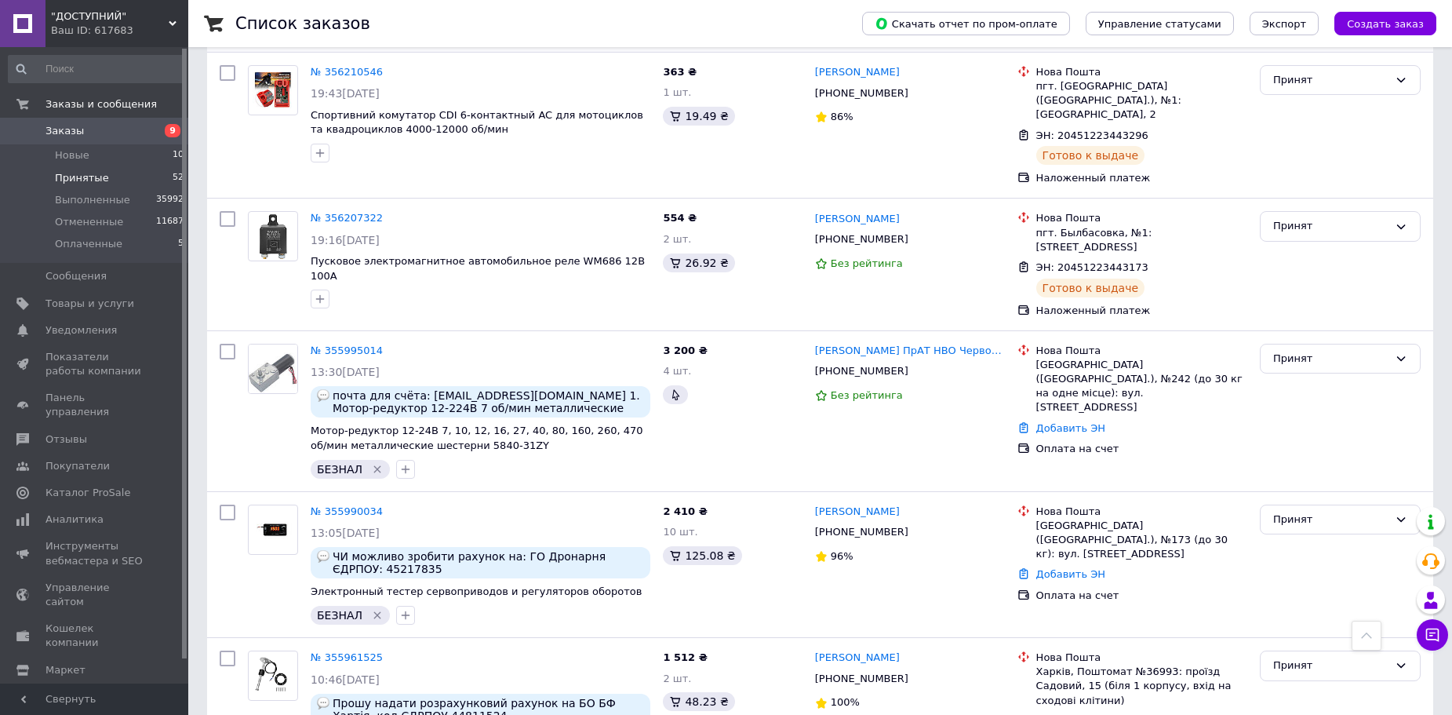
scroll to position [6670, 0]
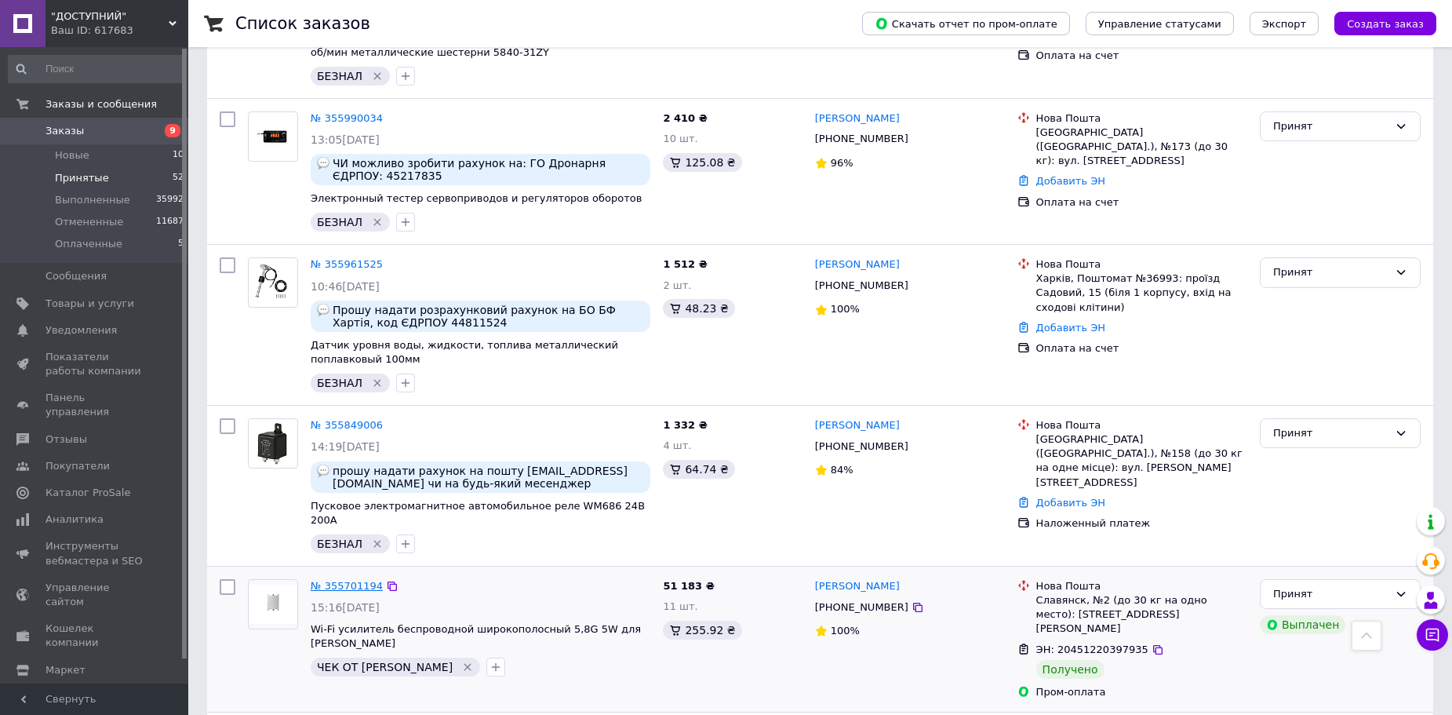
click at [322, 580] on link "№ 355701194" at bounding box center [347, 586] width 72 height 12
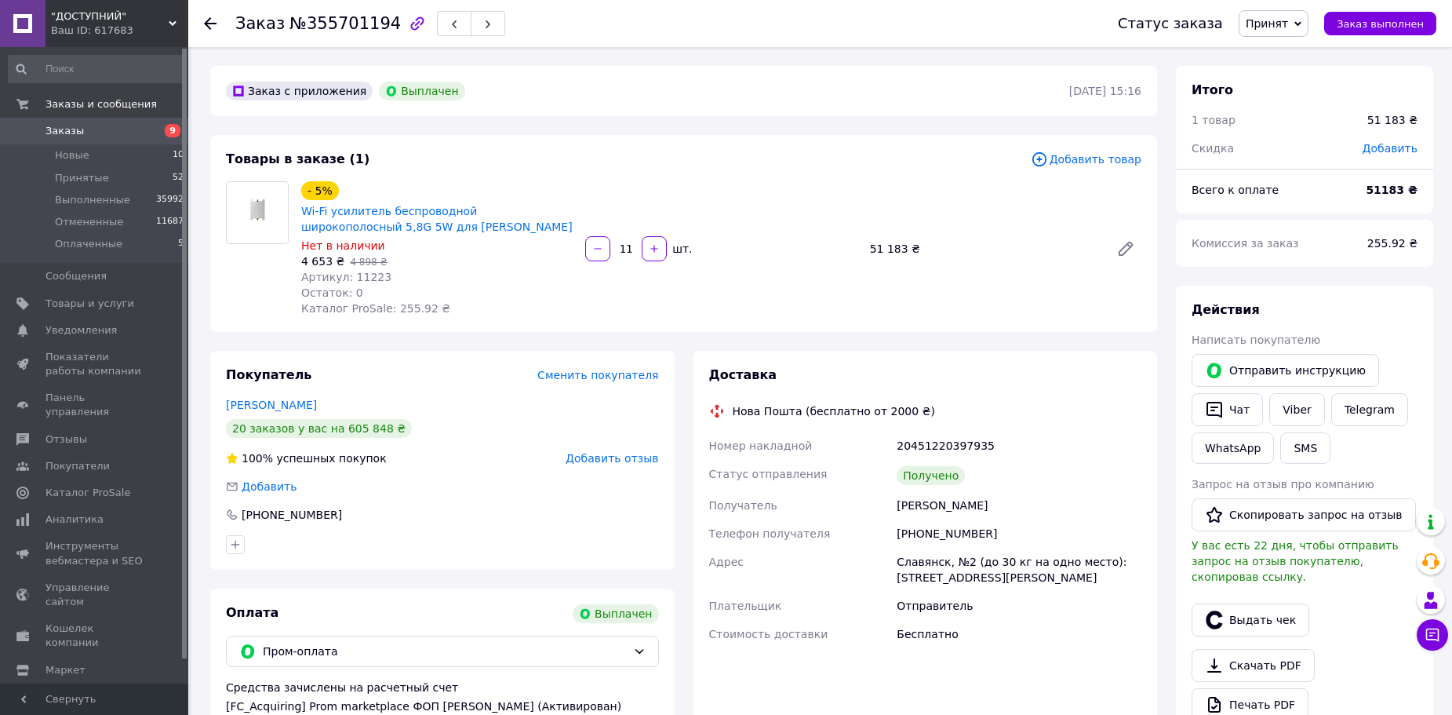
drag, startPoint x: 1380, startPoint y: 25, endPoint x: 856, endPoint y: 6, distance: 524.5
click at [1378, 25] on span "Заказ выполнен" at bounding box center [1380, 24] width 87 height 12
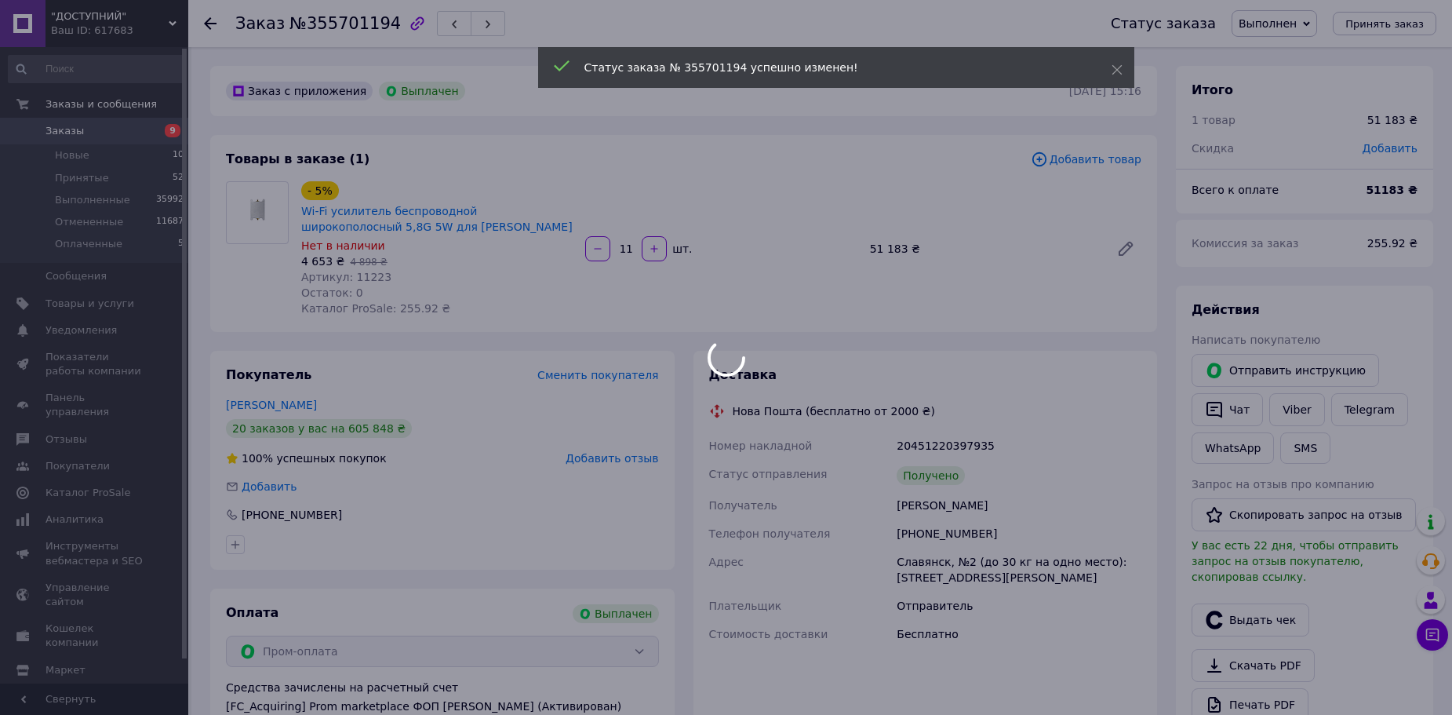
scroll to position [50, 0]
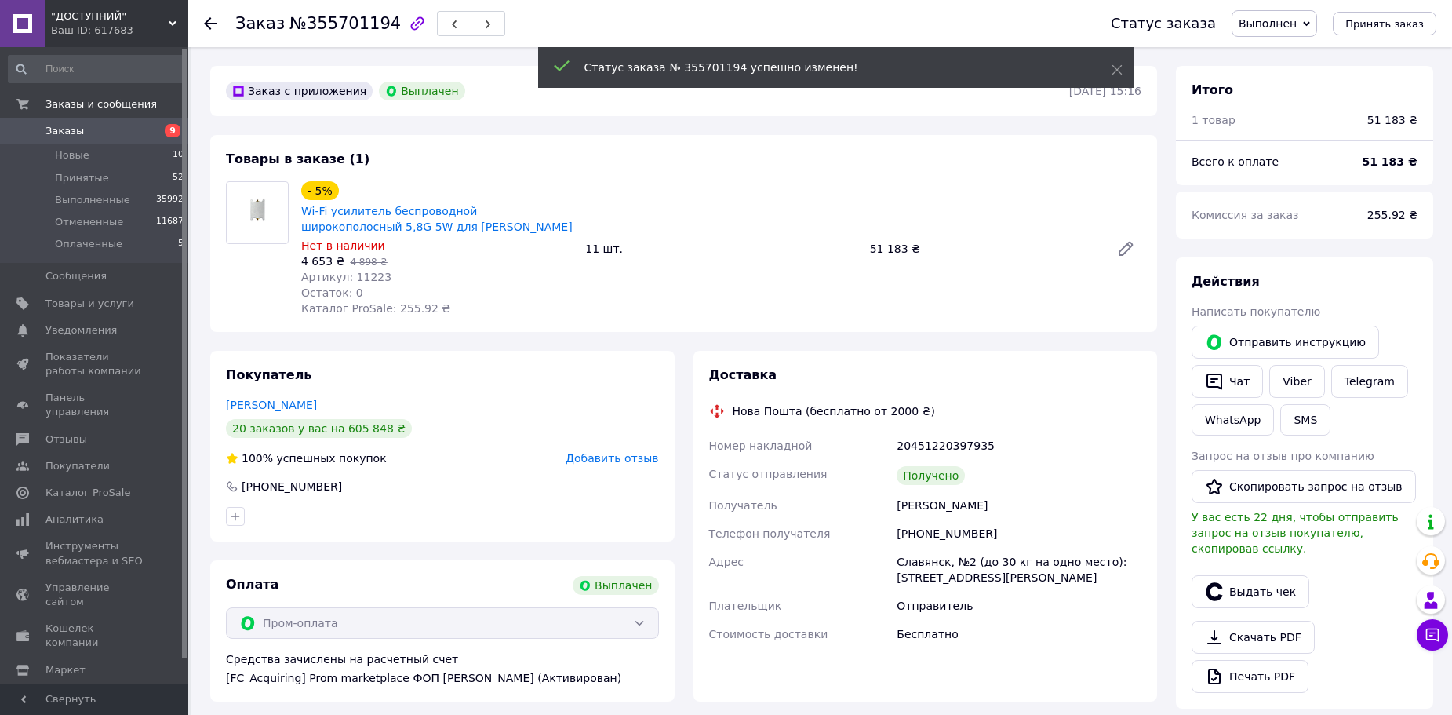
click at [129, 180] on li "Принятые 52" at bounding box center [96, 178] width 193 height 22
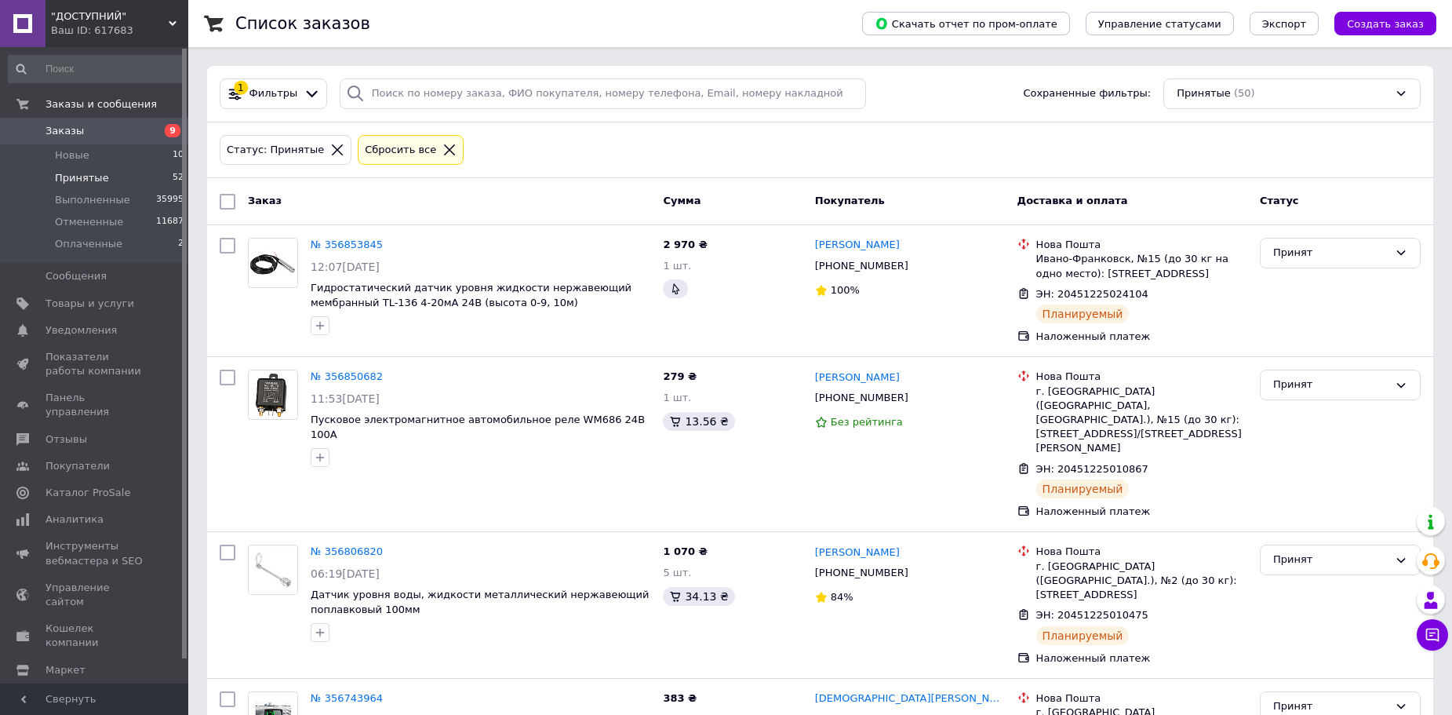
click at [140, 180] on li "Принятые 52" at bounding box center [96, 178] width 193 height 22
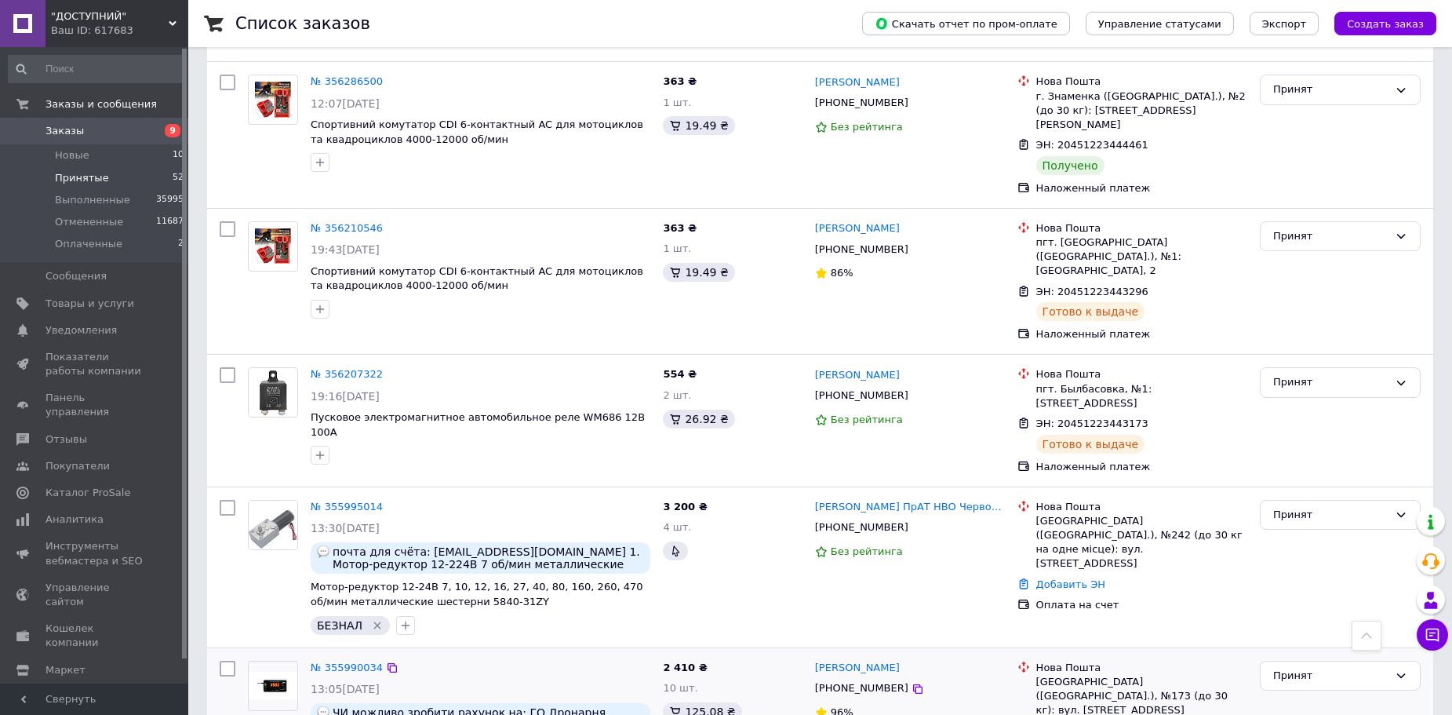
scroll to position [5964, 0]
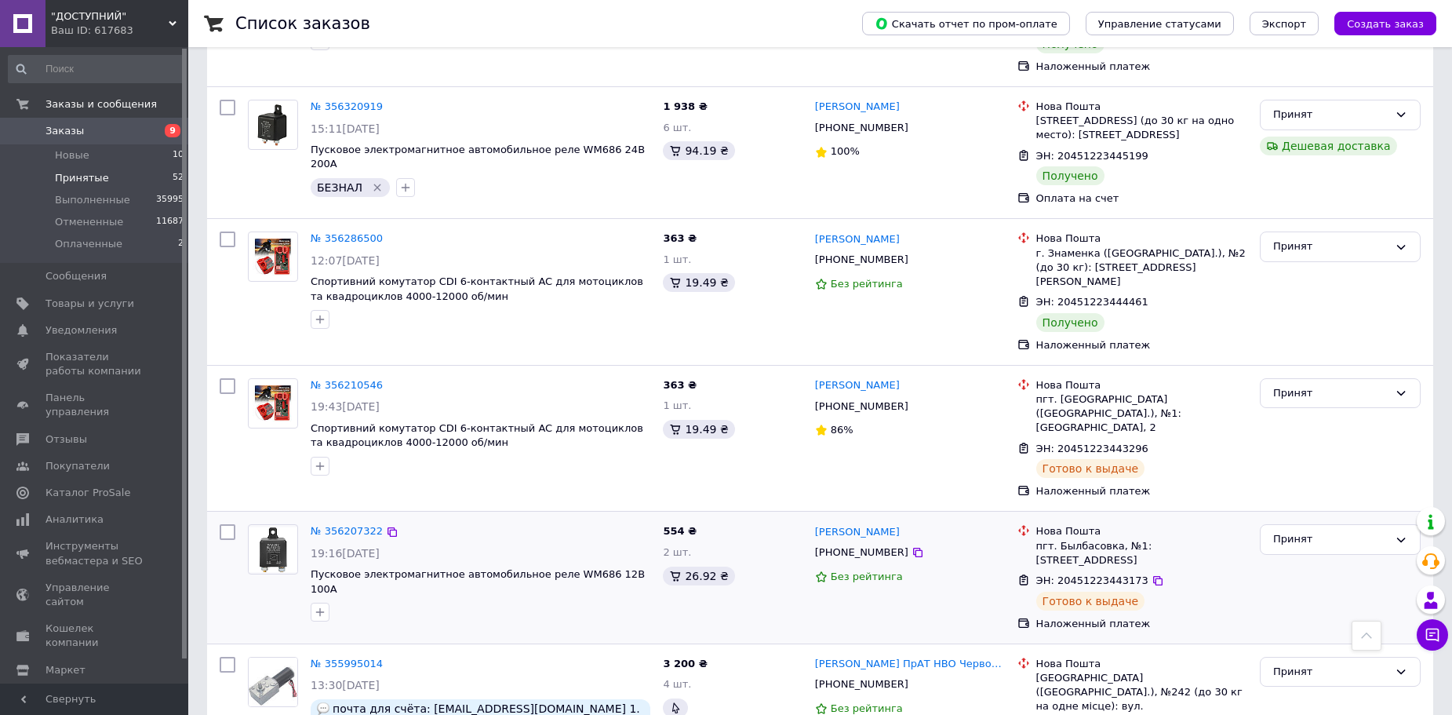
click at [231, 524] on input "checkbox" at bounding box center [228, 532] width 16 height 16
checkbox input "true"
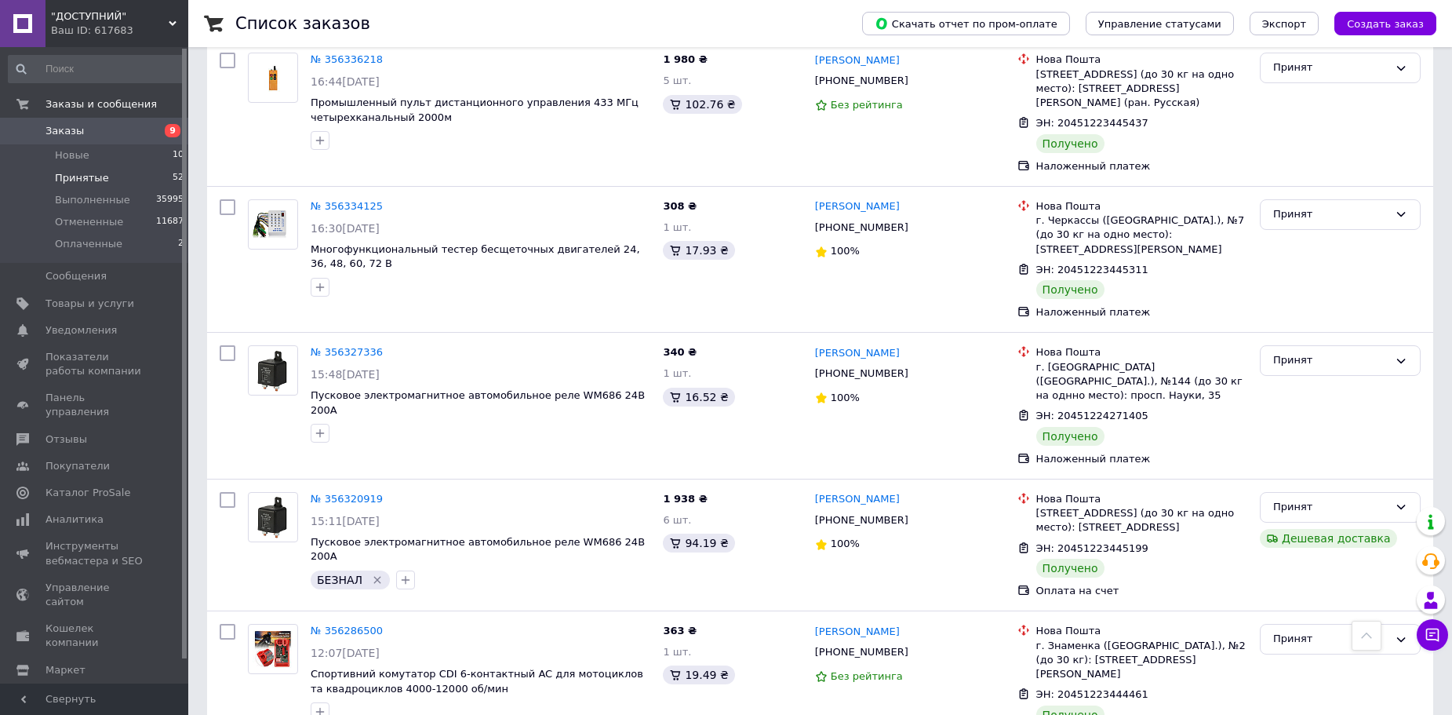
scroll to position [5807, 0]
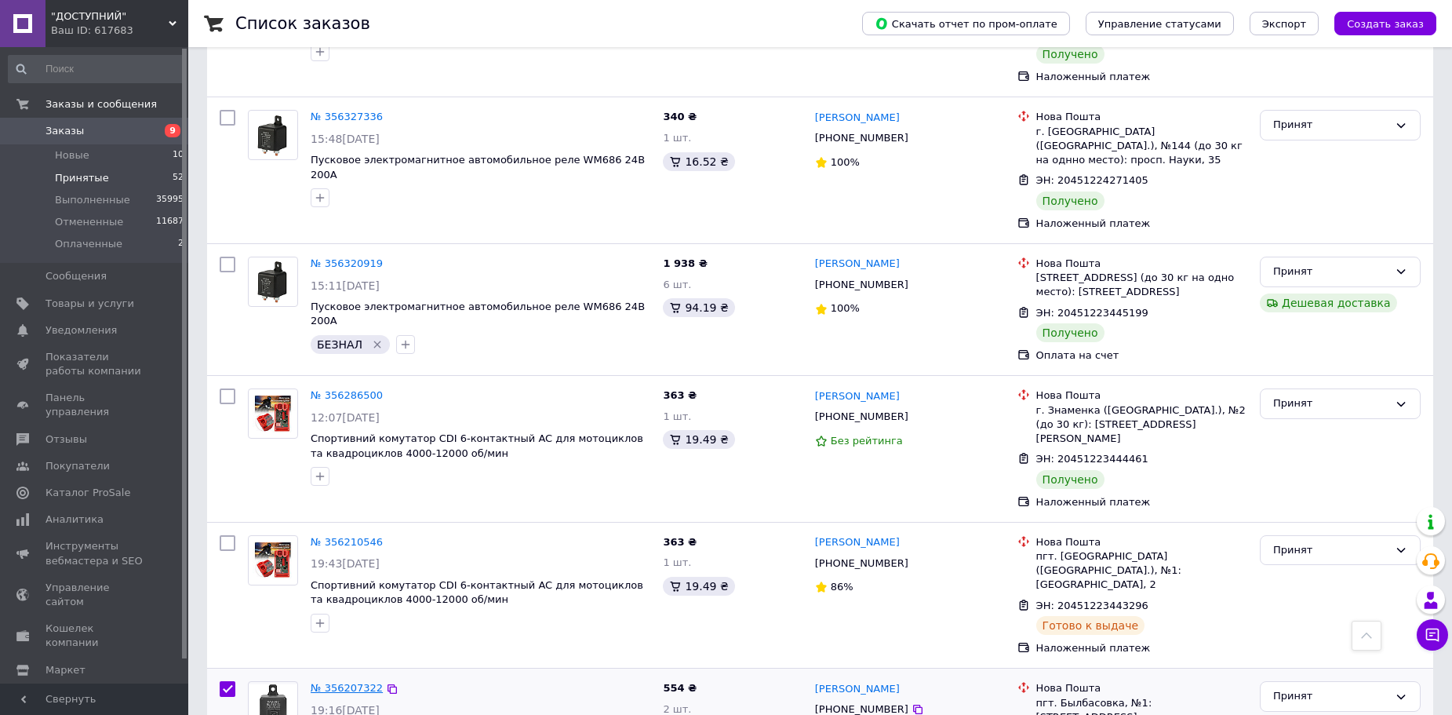
drag, startPoint x: 336, startPoint y: 403, endPoint x: 338, endPoint y: 411, distance: 8.2
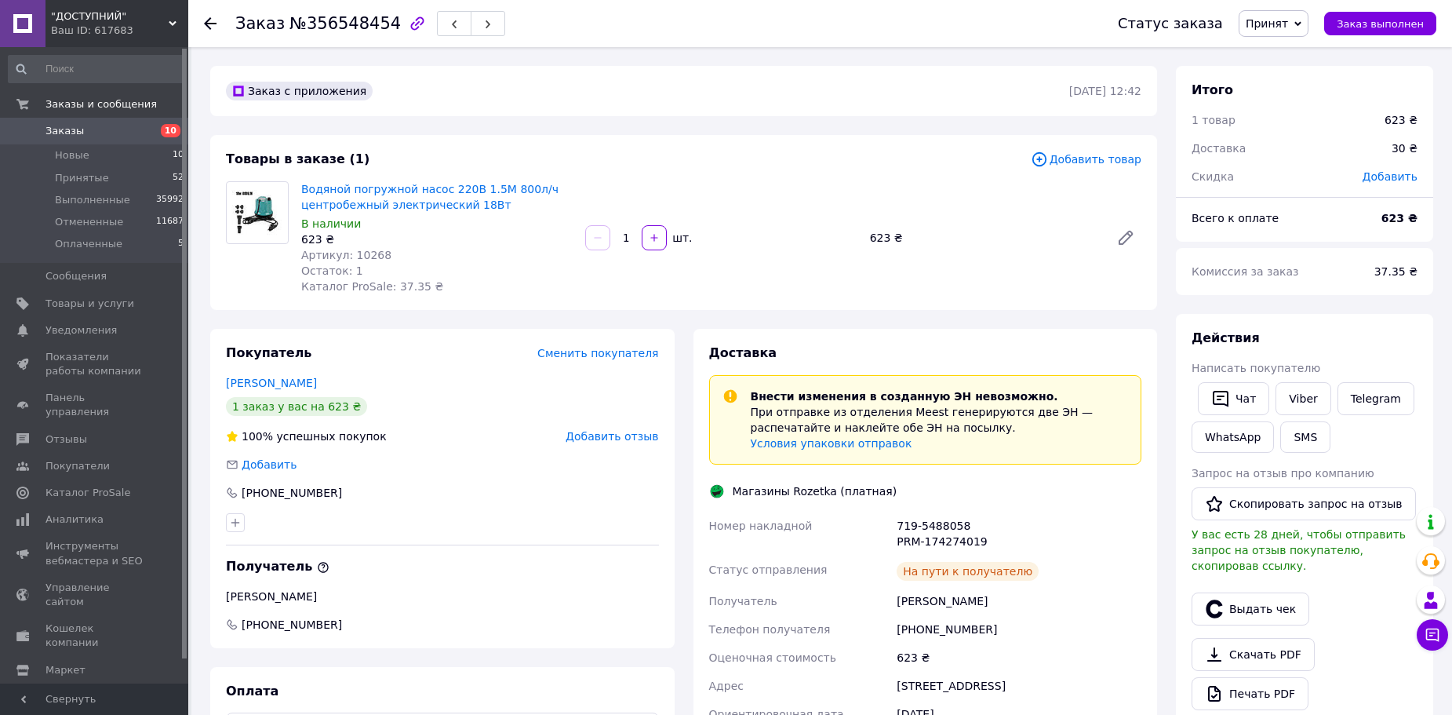
drag, startPoint x: 1407, startPoint y: 18, endPoint x: 1029, endPoint y: 0, distance: 377.9
click at [1405, 18] on span "Заказ выполнен" at bounding box center [1380, 24] width 87 height 12
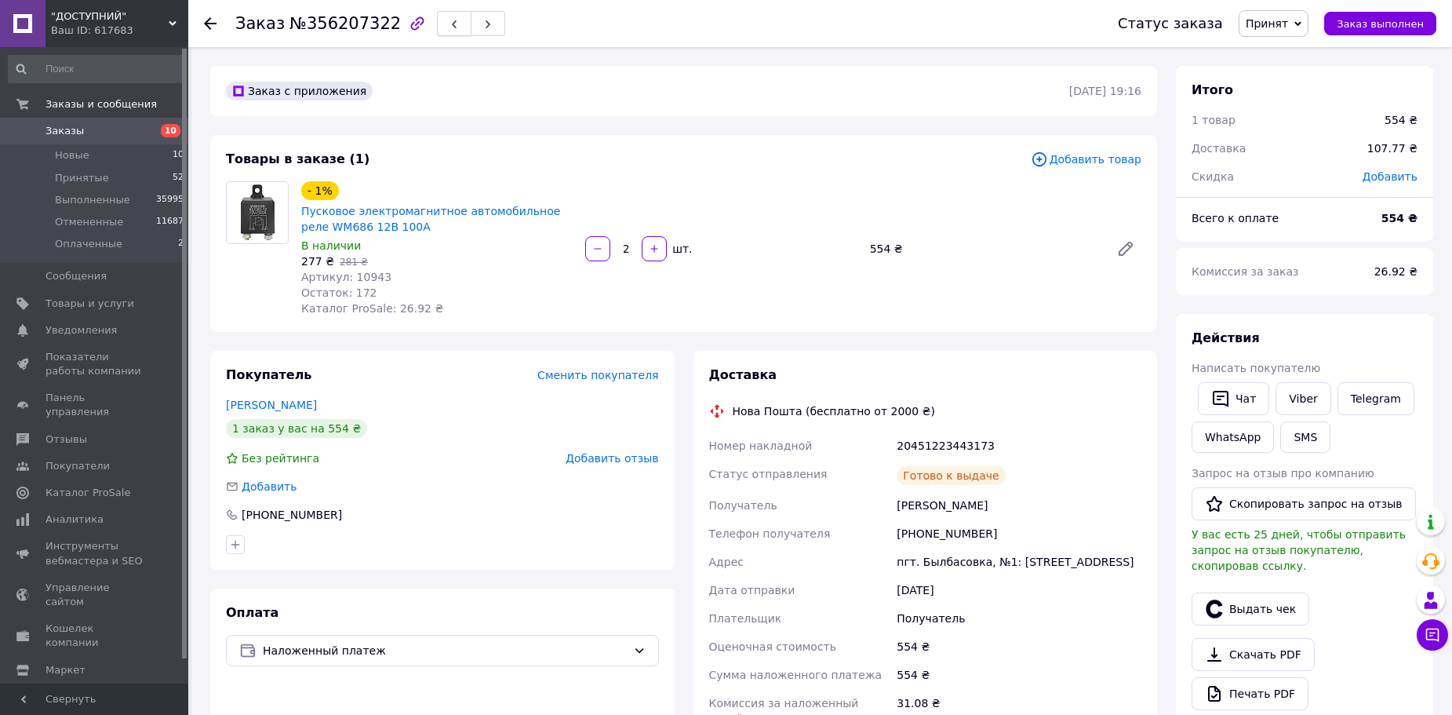
click at [437, 13] on button "button" at bounding box center [454, 23] width 35 height 25
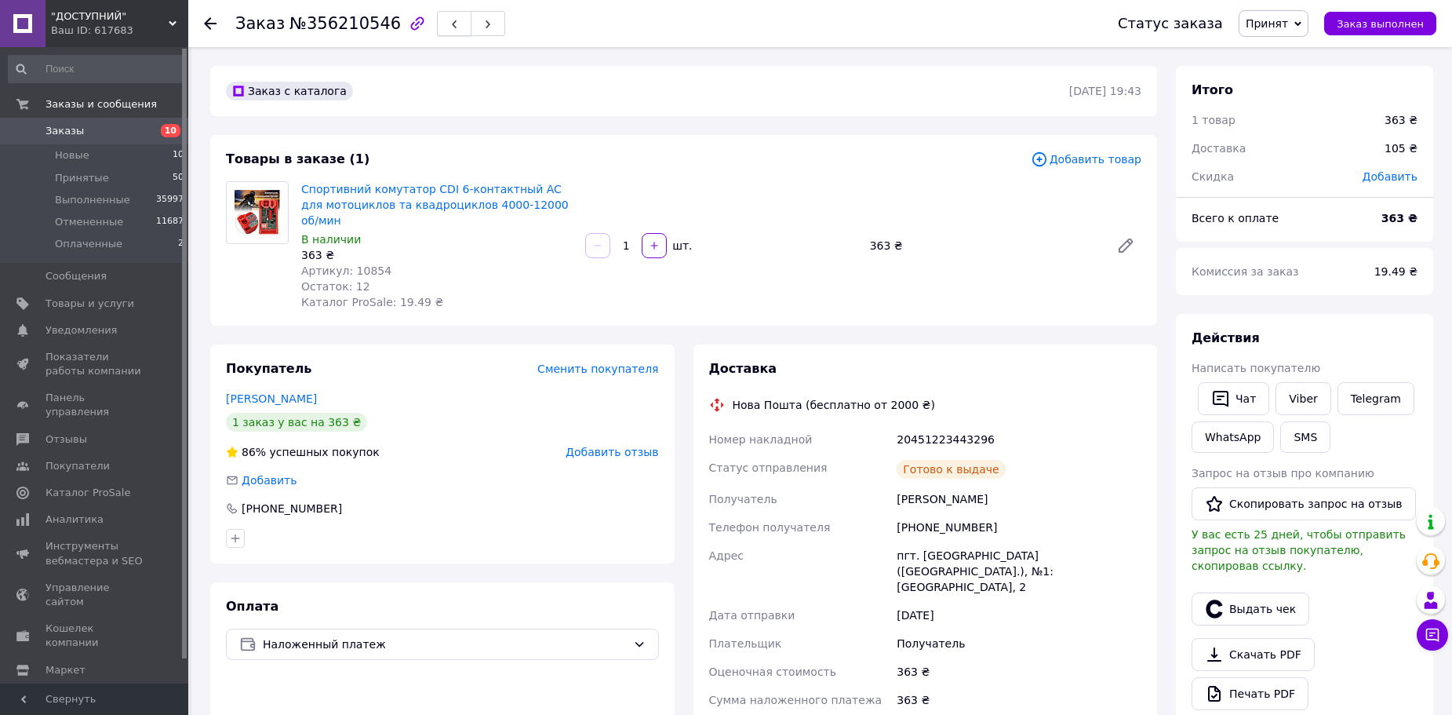
click at [450, 24] on icon "button" at bounding box center [454, 24] width 9 height 9
